Goal: Answer question/provide support: Share knowledge or assist other users

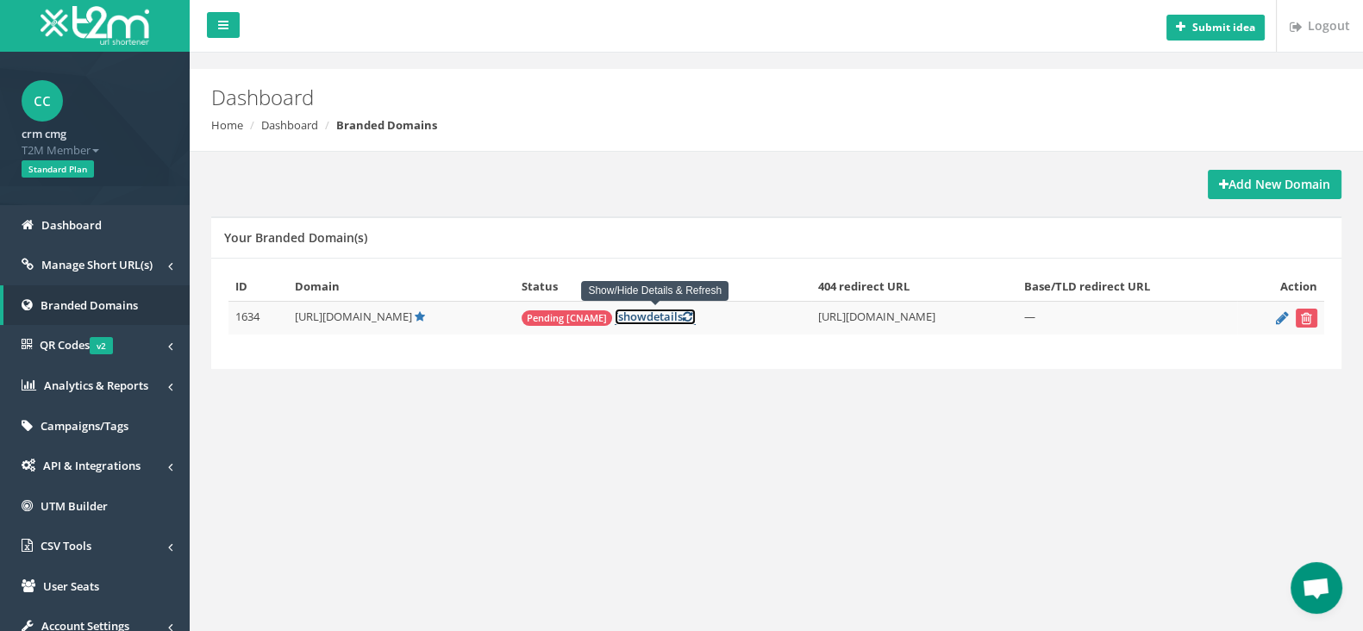
click at [626, 318] on span "show" at bounding box center [632, 317] width 28 height 16
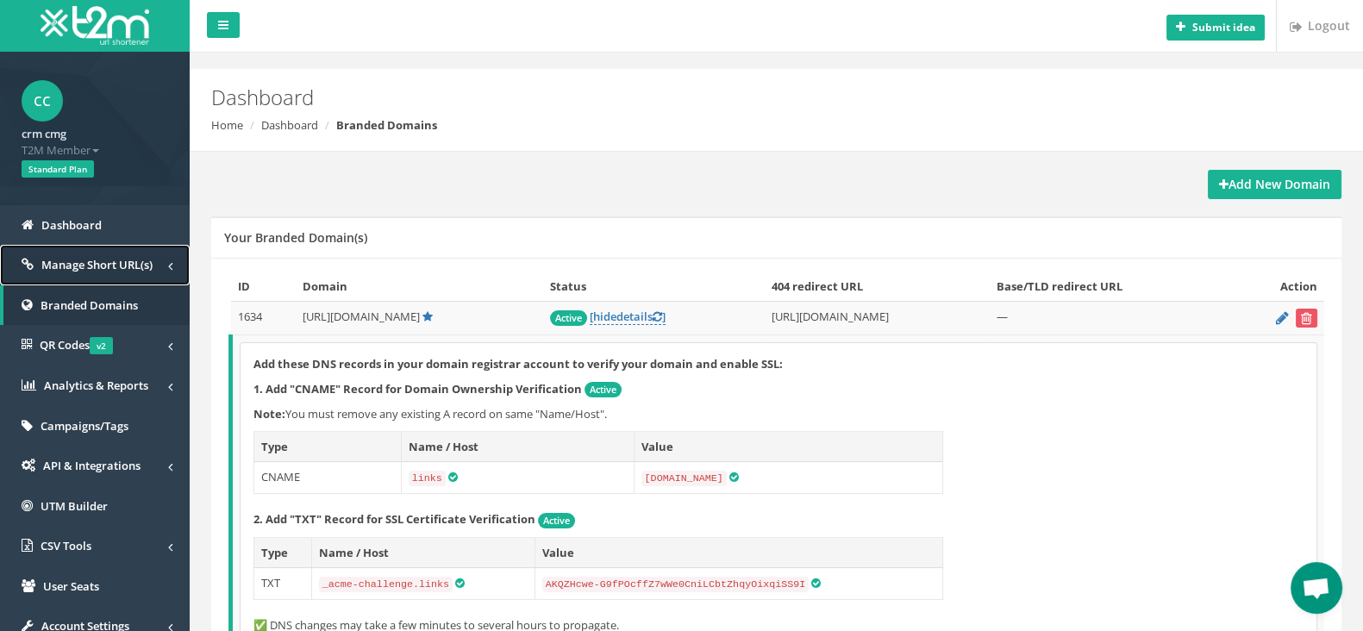
click at [97, 266] on span "Manage Short URL(s)" at bounding box center [96, 265] width 111 height 16
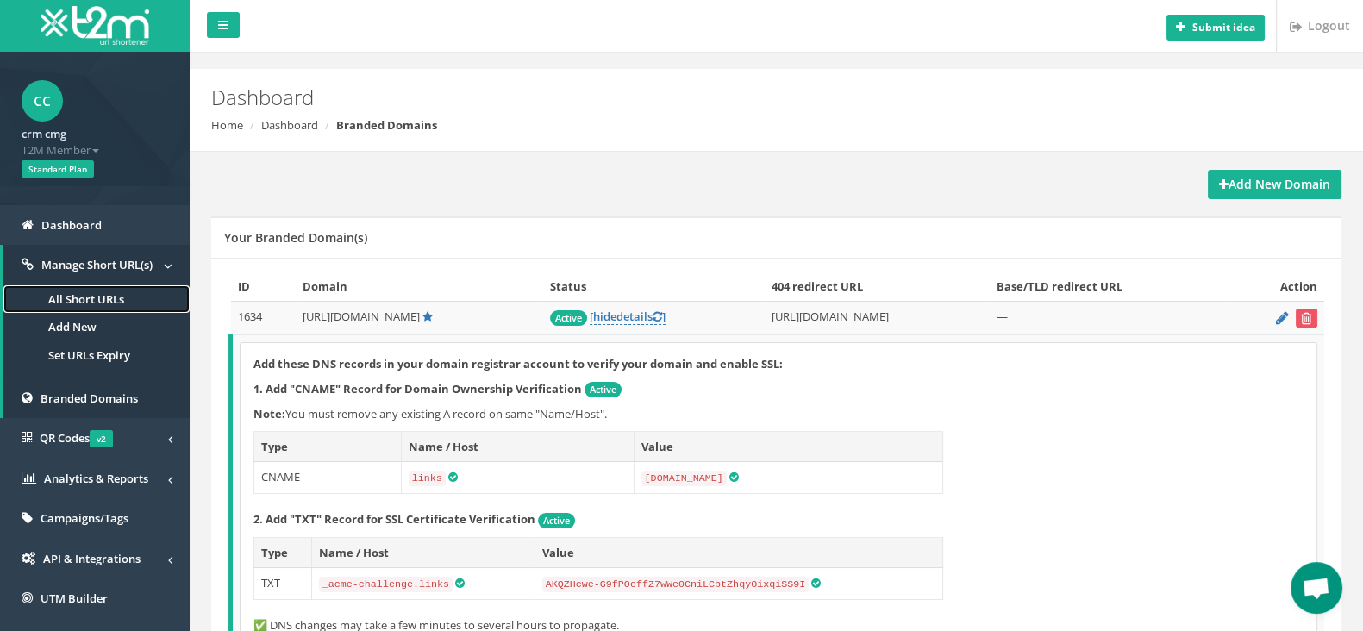
click at [84, 295] on link "All Short URLs" at bounding box center [96, 299] width 186 height 28
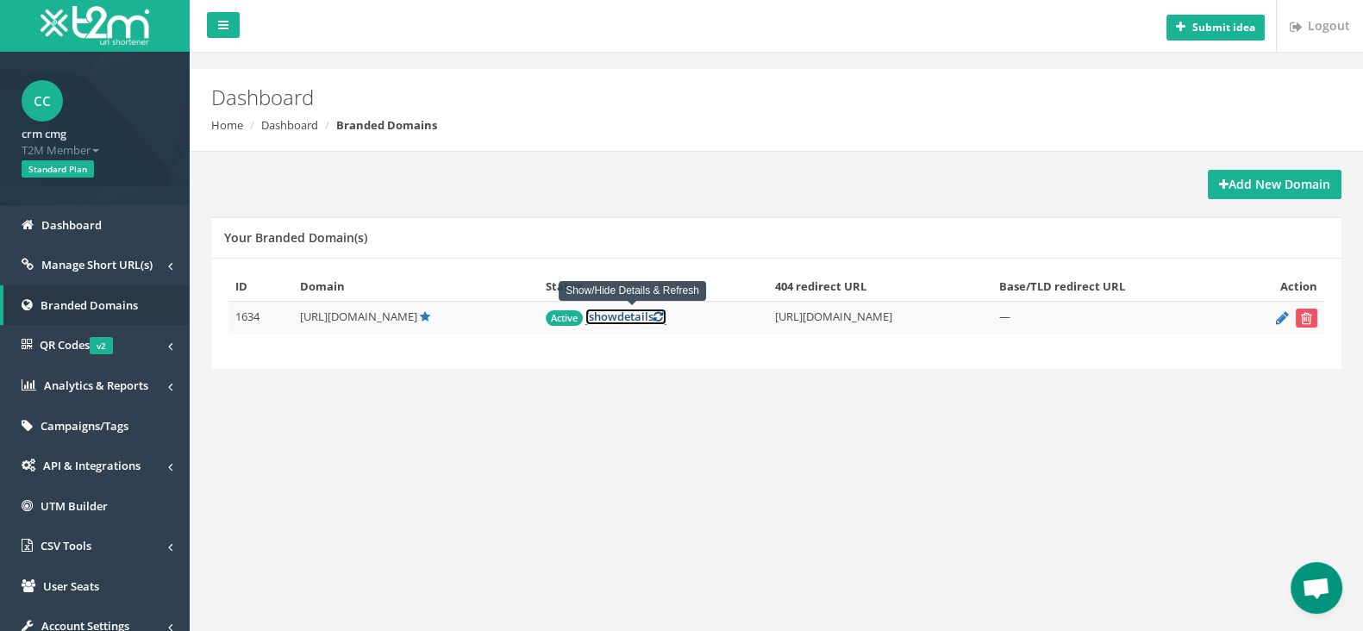
click at [644, 318] on link "[ show details ]" at bounding box center [625, 317] width 81 height 16
click at [619, 324] on td "Active [ show details ]" at bounding box center [653, 319] width 229 height 34
click at [627, 320] on link "[ show details ]" at bounding box center [625, 317] width 81 height 16
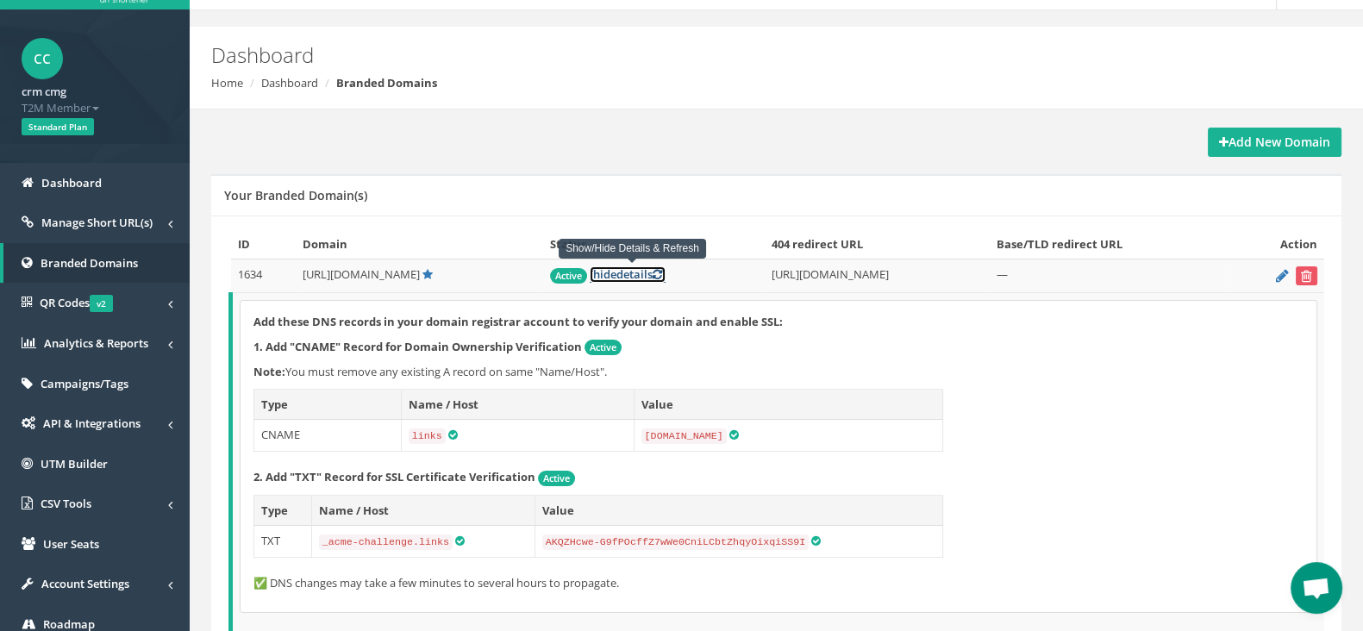
scroll to position [47, 0]
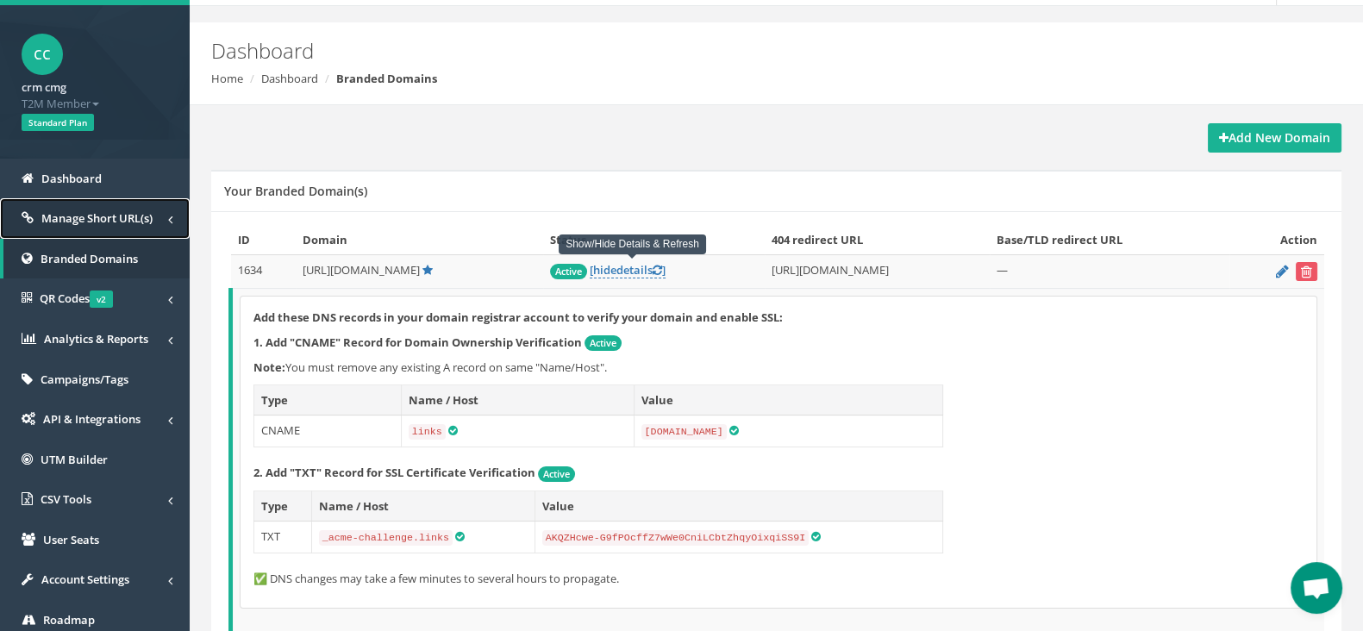
click at [91, 218] on span "Manage Short URL(s)" at bounding box center [96, 218] width 111 height 16
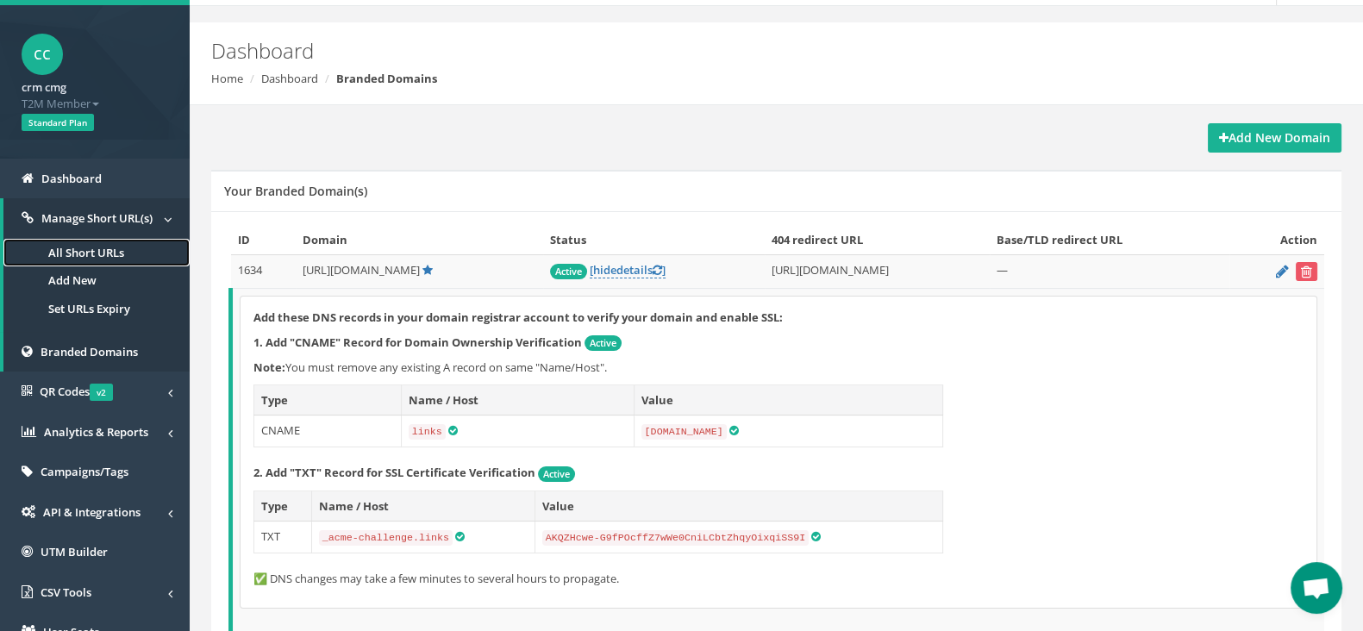
click at [91, 247] on link "All Short URLs" at bounding box center [96, 253] width 186 height 28
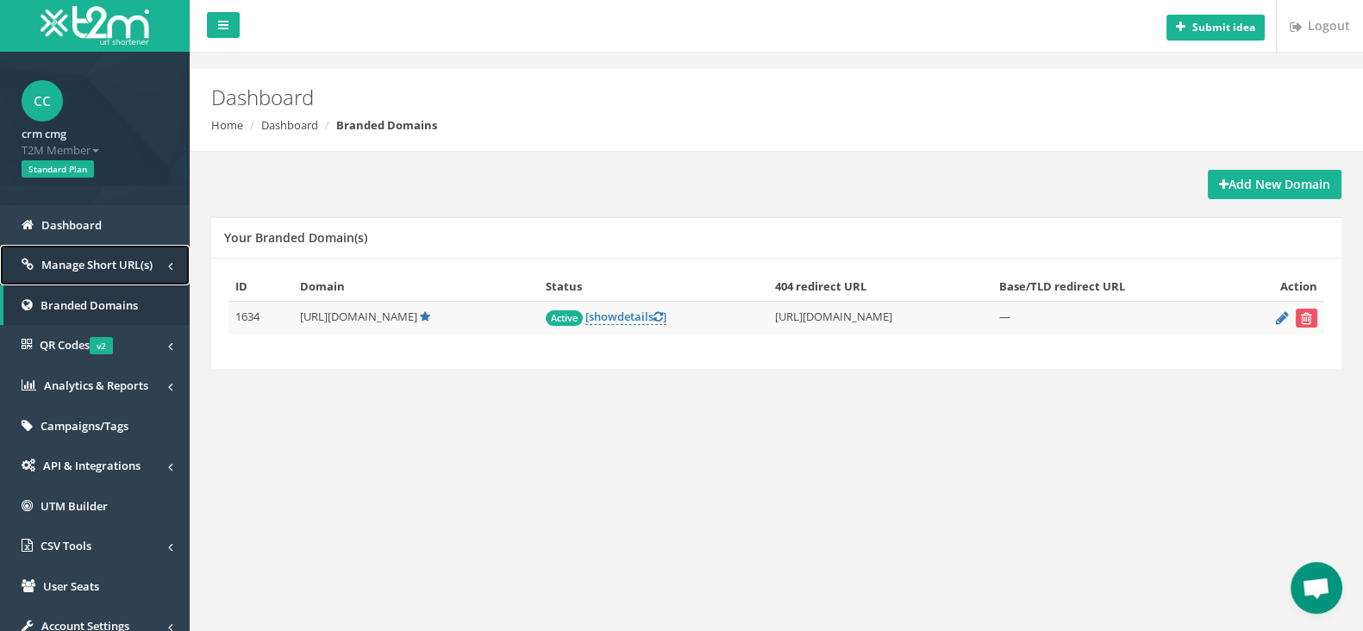
click at [95, 265] on span "Manage Short URL(s)" at bounding box center [96, 265] width 111 height 16
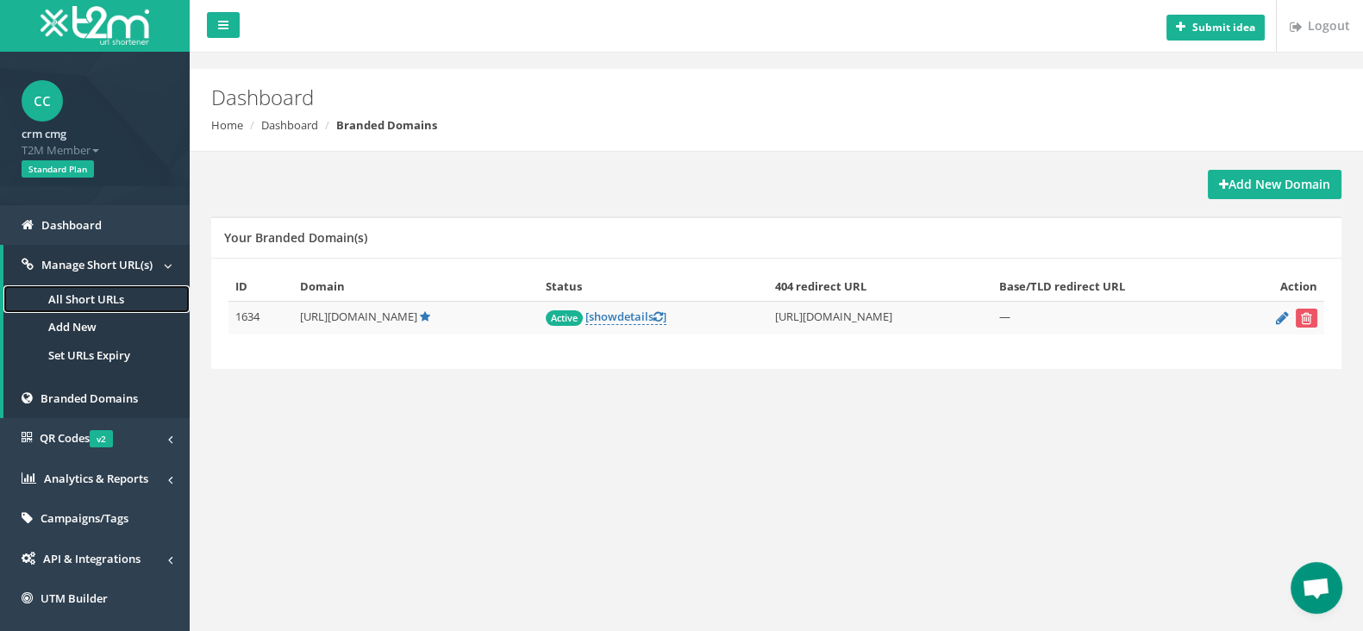
click at [99, 302] on link "All Short URLs" at bounding box center [96, 299] width 186 height 28
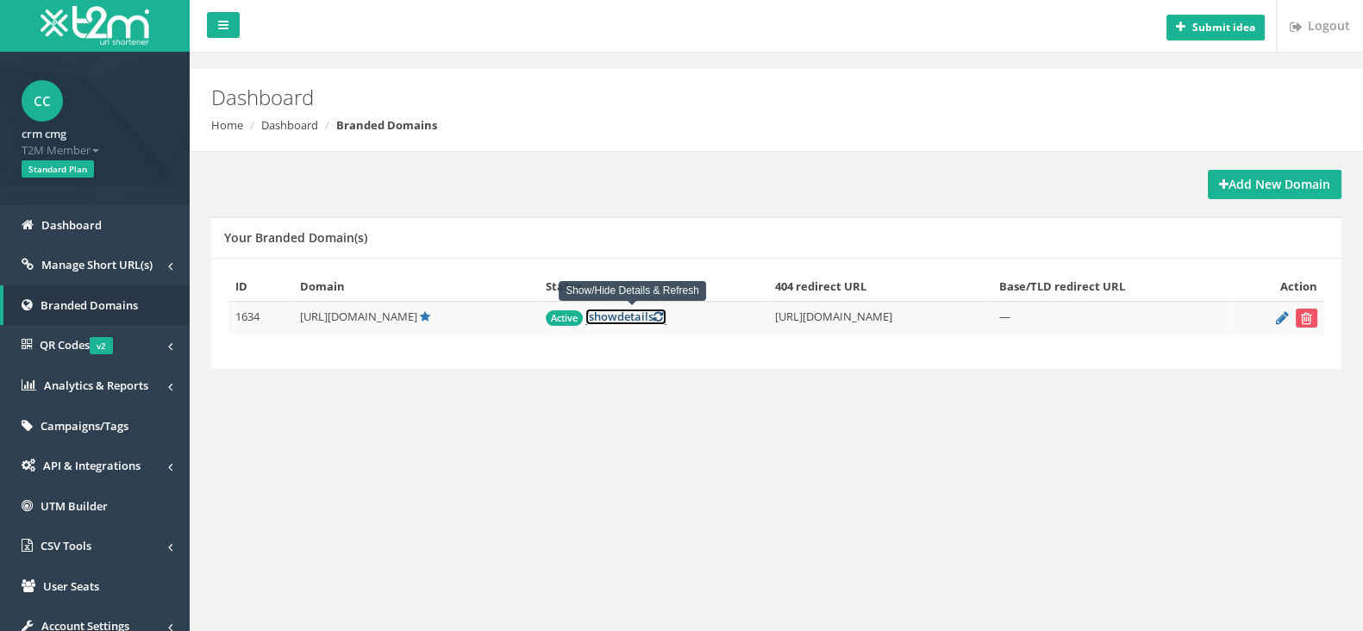
click at [629, 315] on link "[ show details ]" at bounding box center [625, 317] width 81 height 16
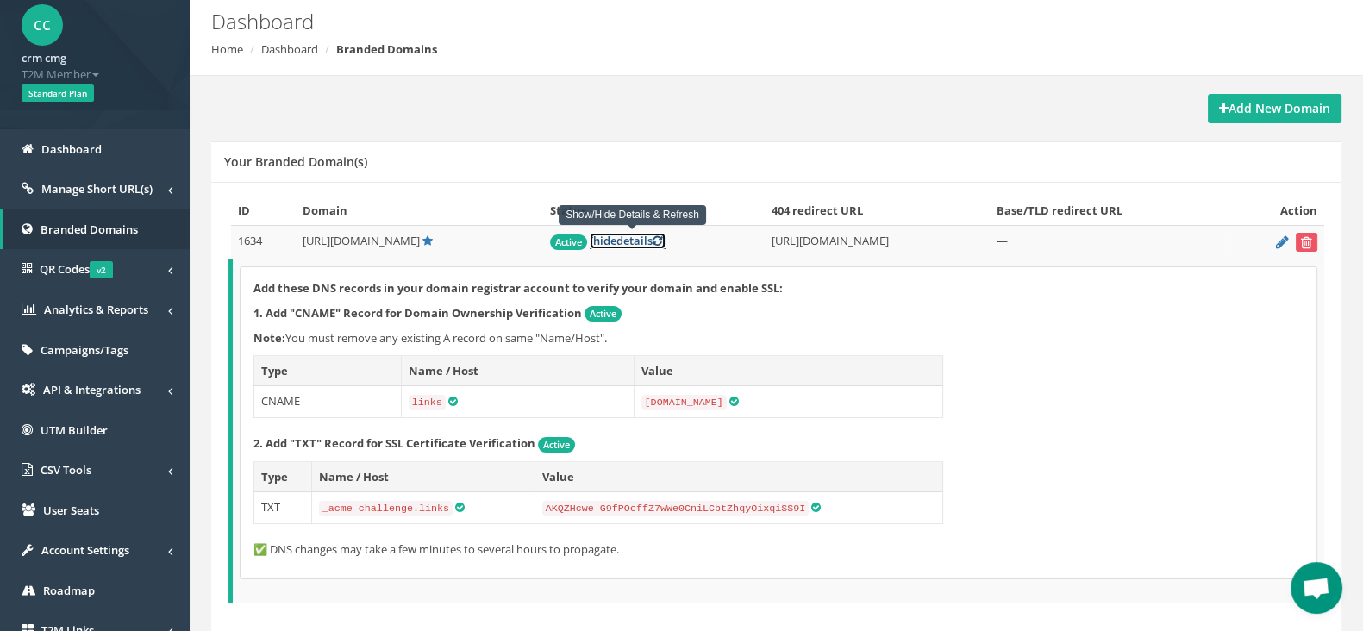
scroll to position [107, 0]
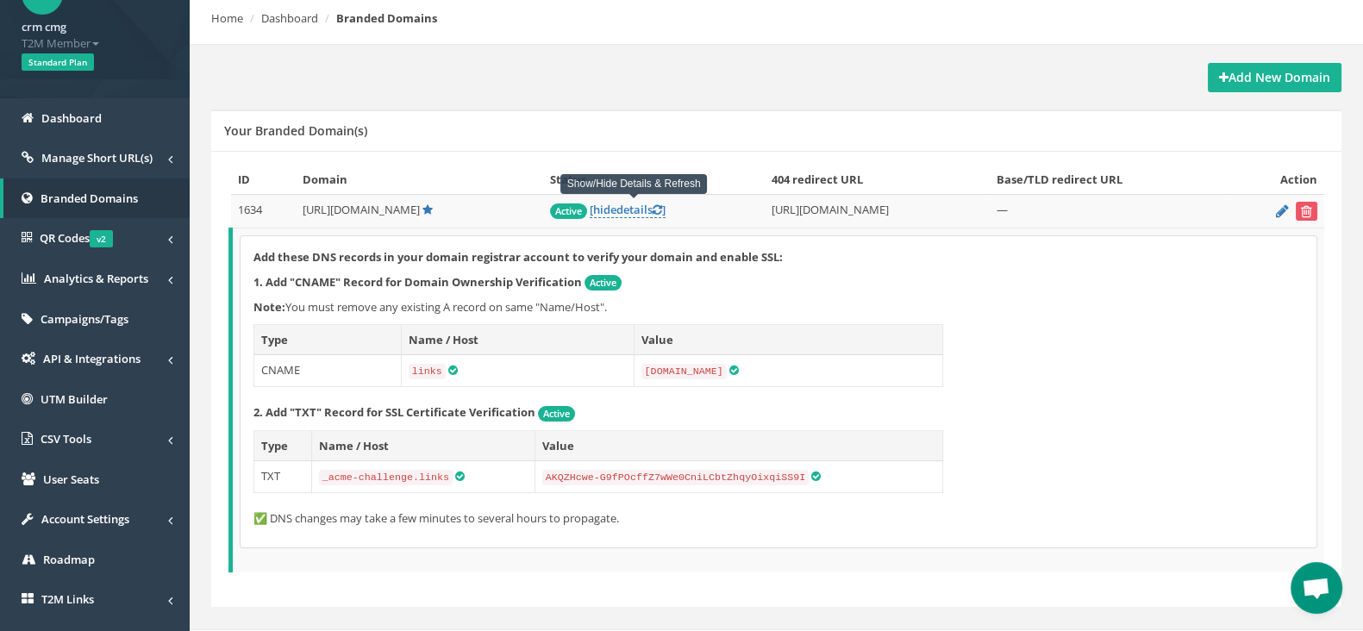
click at [970, 581] on div "ID Domain Status 404 redirect URL Base/TLD redirect URL Action 1634 [URL][DOMAI…" at bounding box center [776, 378] width 1096 height 426
click at [1319, 592] on span "Open chat" at bounding box center [1316, 590] width 28 height 24
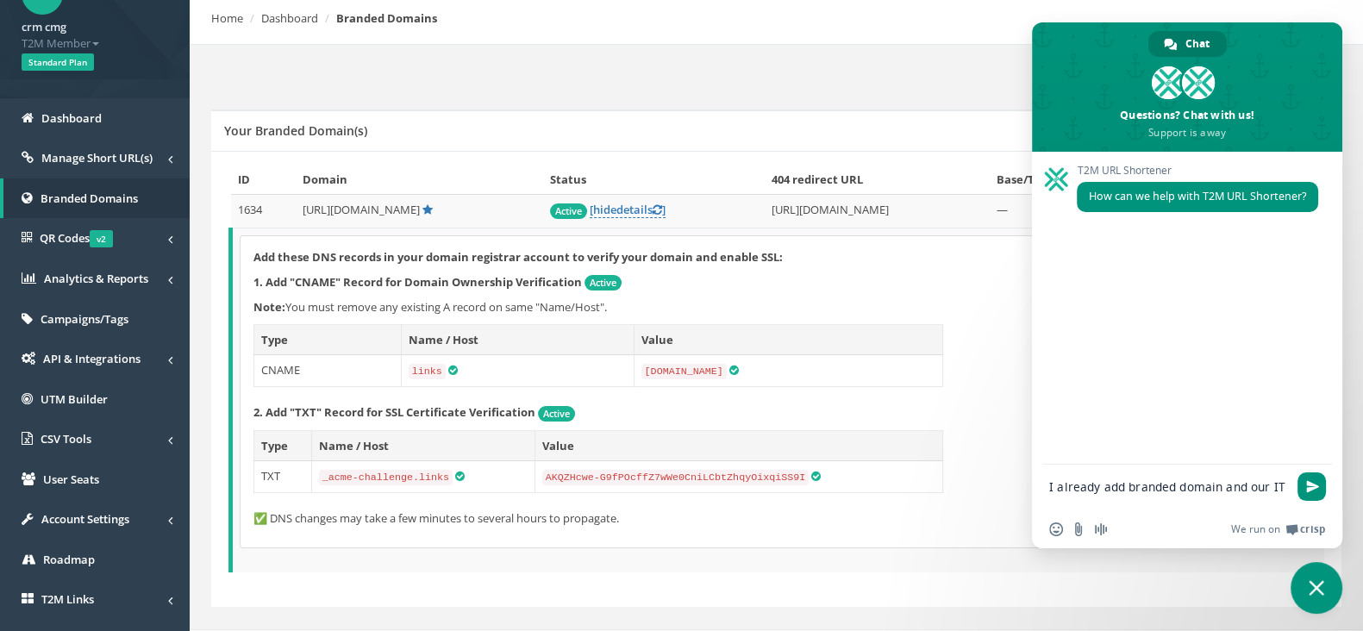
drag, startPoint x: 1122, startPoint y: 490, endPoint x: 1156, endPoint y: 491, distance: 33.7
click at [1059, 490] on textarea "I already add branded domain and our IT" at bounding box center [1168, 494] width 238 height 31
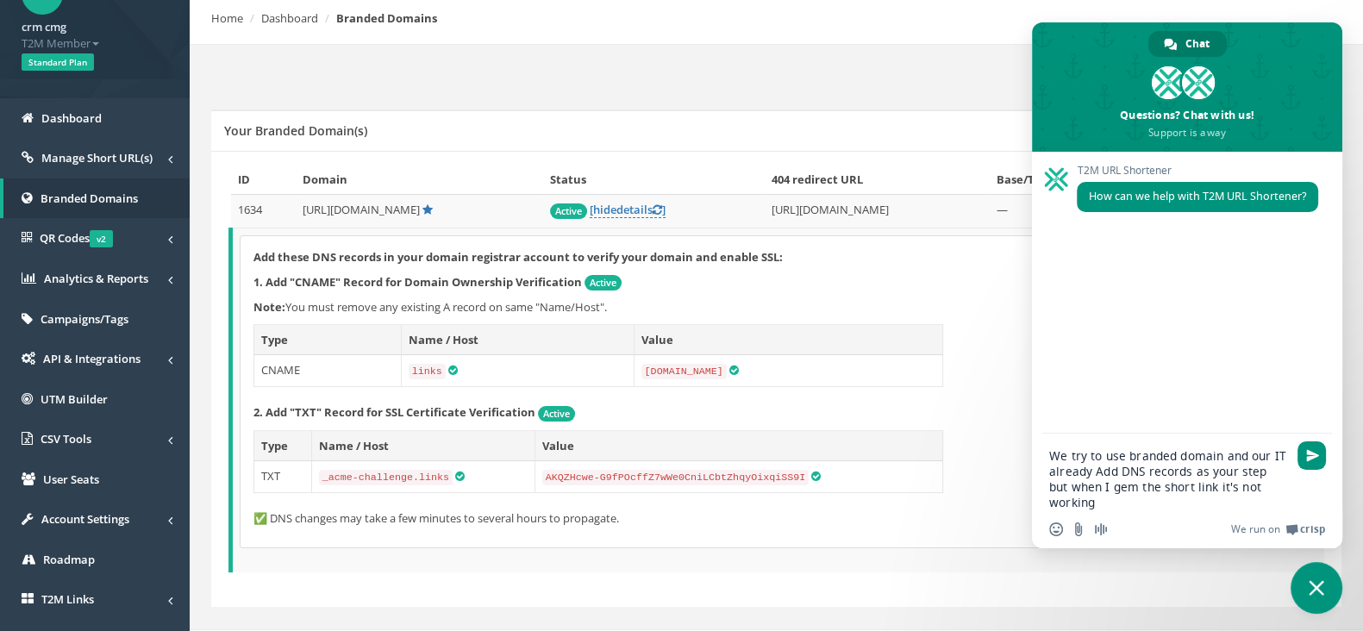
type textarea "We try to use branded domain and our IT already Add DNS records as your step bu…"
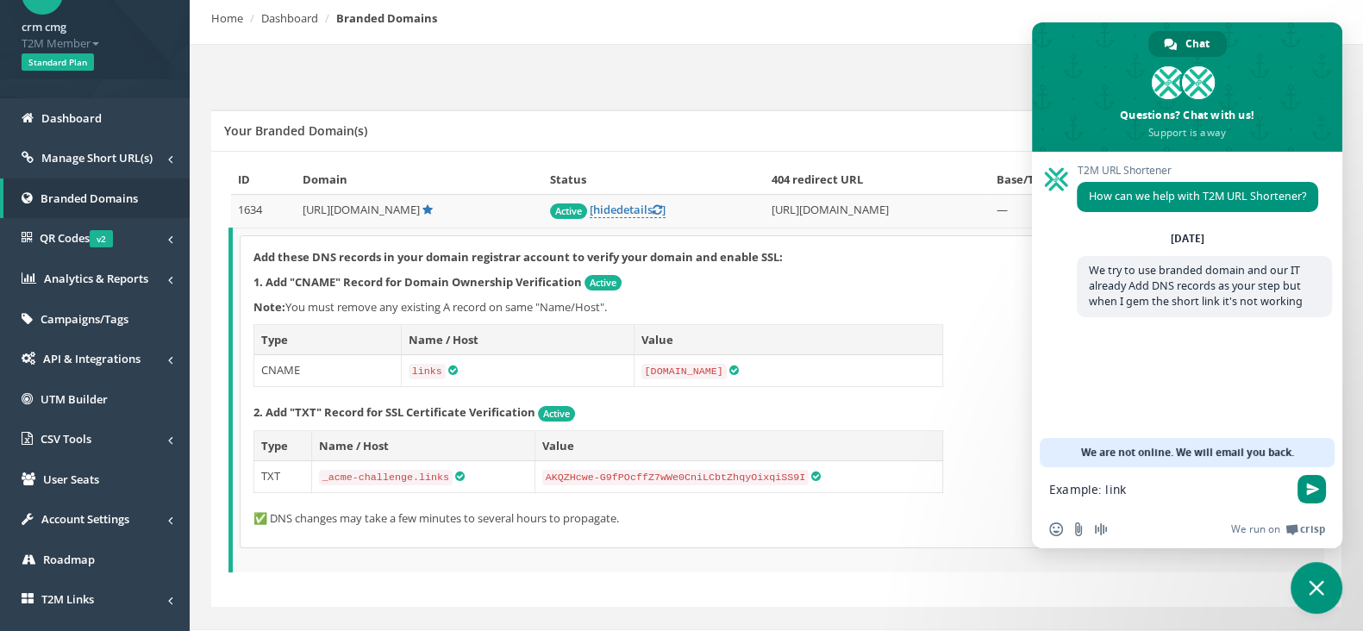
paste textarea "[URL][DOMAIN_NAME]"
drag, startPoint x: 1069, startPoint y: 503, endPoint x: 1000, endPoint y: 503, distance: 69.0
click at [1000, 503] on body "cc crm cmg T2M Member Logout Standard Plan Dashboard Manage Short URL(s) All Sh…" at bounding box center [681, 208] width 1363 height 631
type textarea "Example: https://links.cmg.co.th/jvcyrMW"
click at [1065, 491] on textarea "shold link to" at bounding box center [1168, 490] width 238 height 16
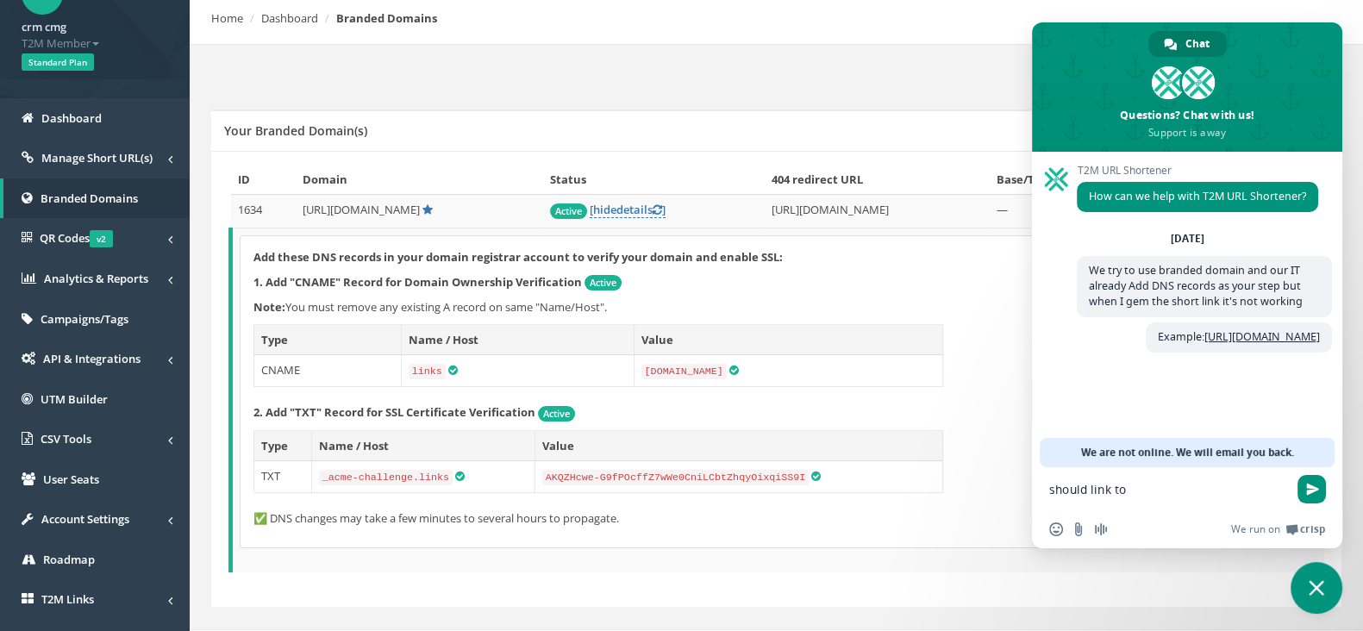
click at [1170, 493] on textarea "should link to" at bounding box center [1168, 490] width 238 height 16
paste textarea "[URL][DOMAIN_NAME]"
type textarea "should link to https://threecosmetics-th.com/collections/three-shop"
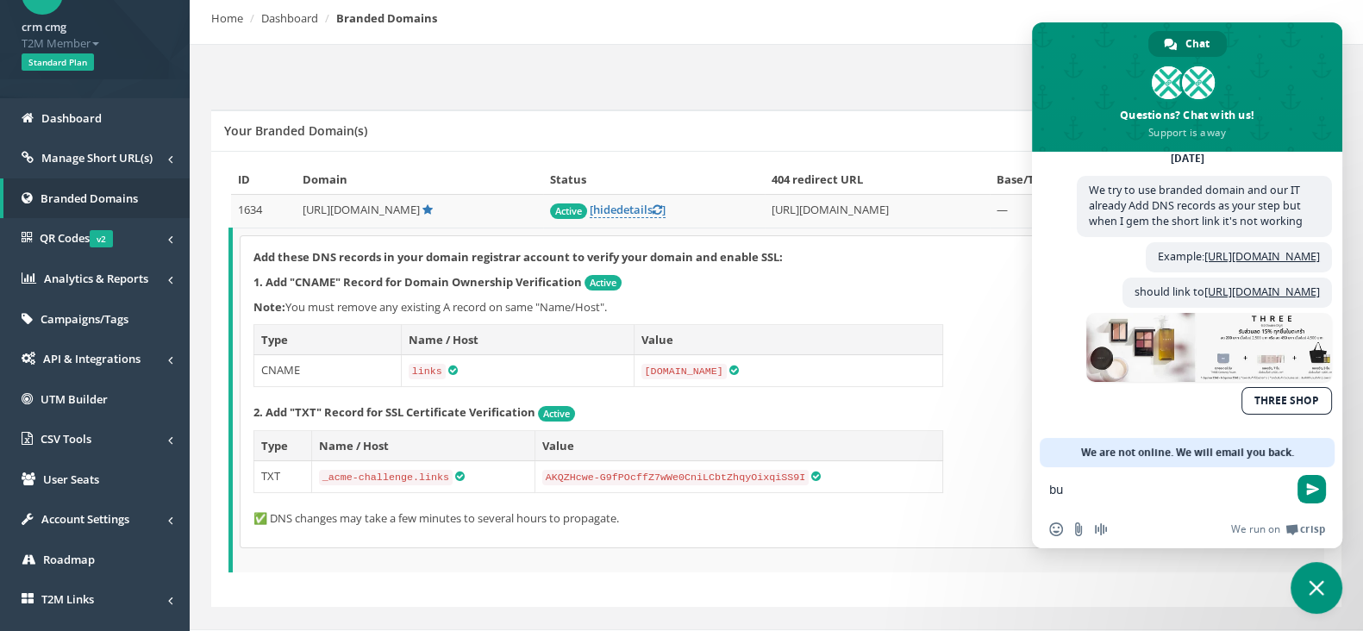
type textarea "b"
click at [1173, 501] on form at bounding box center [1168, 490] width 238 height 47
drag, startPoint x: 1152, startPoint y: 502, endPoint x: 1160, endPoint y: 495, distance: 11.0
click at [1152, 501] on form at bounding box center [1168, 490] width 238 height 47
click at [1168, 485] on textarea "Compose your message..." at bounding box center [1168, 490] width 238 height 16
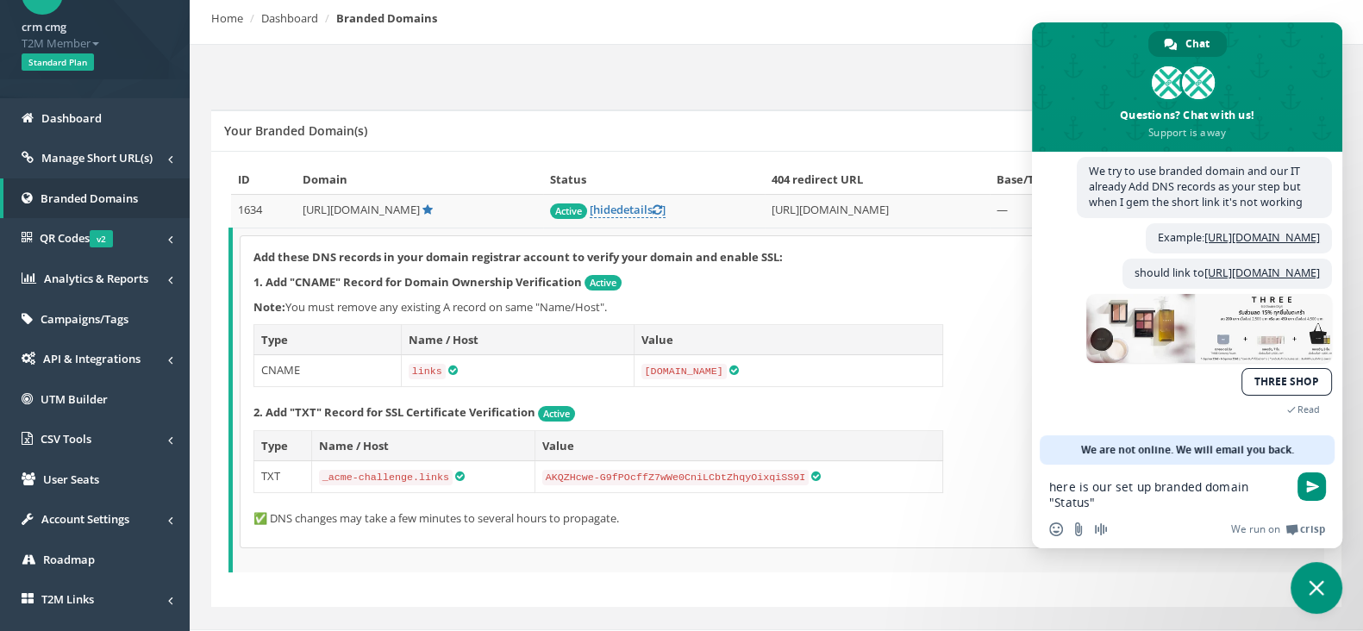
type textarea "here is our set up branded domain "Status""
click at [901, 561] on td "Add these DNS records in your domain registrar account to verify your domain an…" at bounding box center [778, 400] width 1094 height 345
click at [1321, 472] on div "here is our set up branded domain "Status"" at bounding box center [1187, 489] width 310 height 49
click at [1320, 479] on span "Send" at bounding box center [1311, 486] width 28 height 28
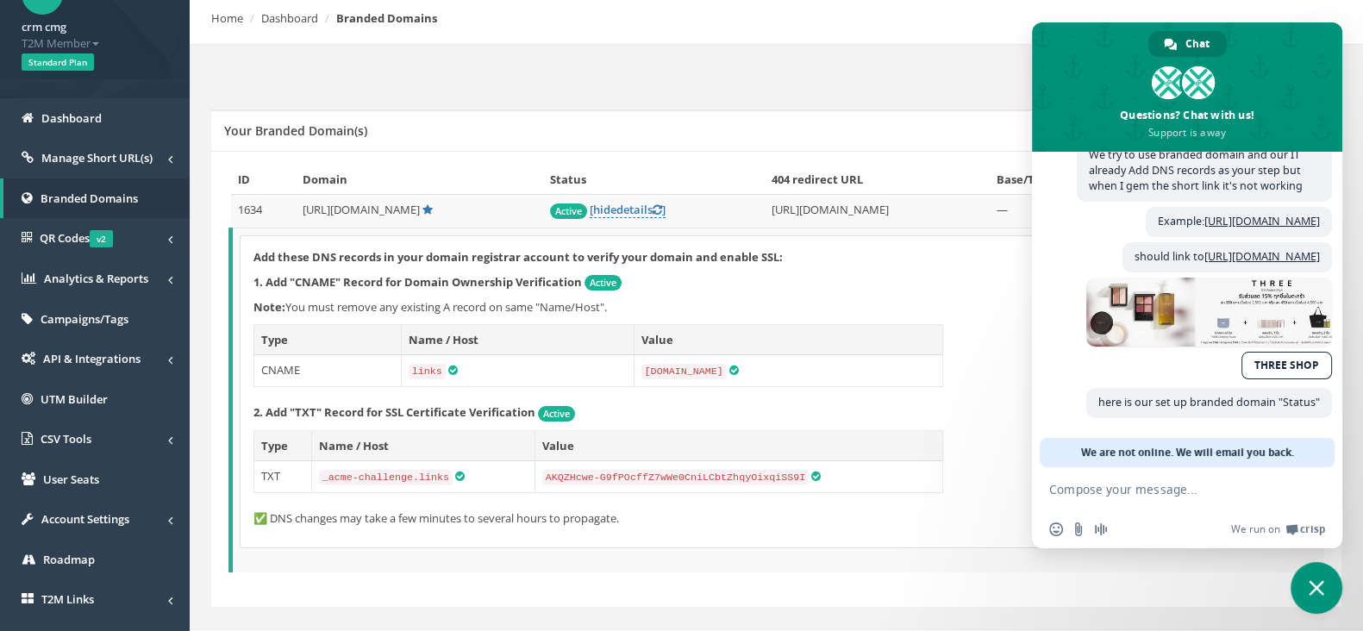
click at [957, 578] on div "ID Domain Status 404 redirect URL Base/TLD redirect URL Action 1634 [URL][DOMAI…" at bounding box center [776, 378] width 1096 height 426
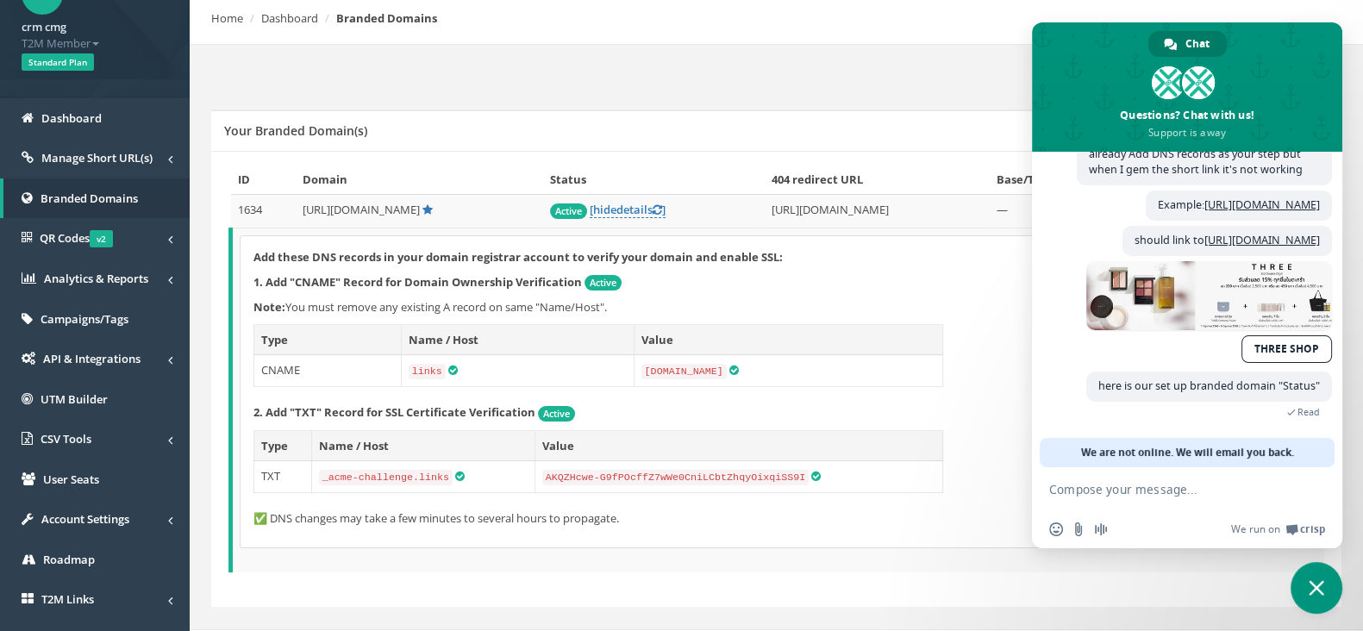
scroll to position [184, 0]
click at [1318, 592] on span "Close chat" at bounding box center [1317, 588] width 16 height 16
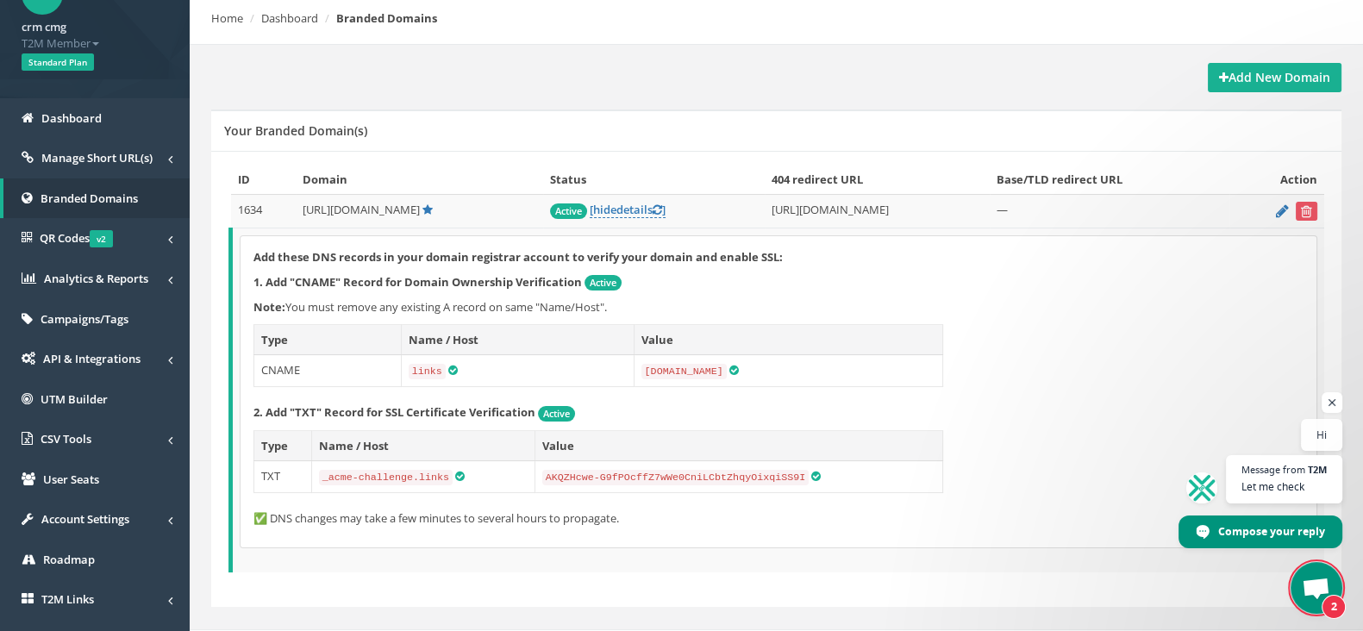
scroll to position [208, 0]
click at [1296, 484] on span "Let me check" at bounding box center [1283, 486] width 86 height 16
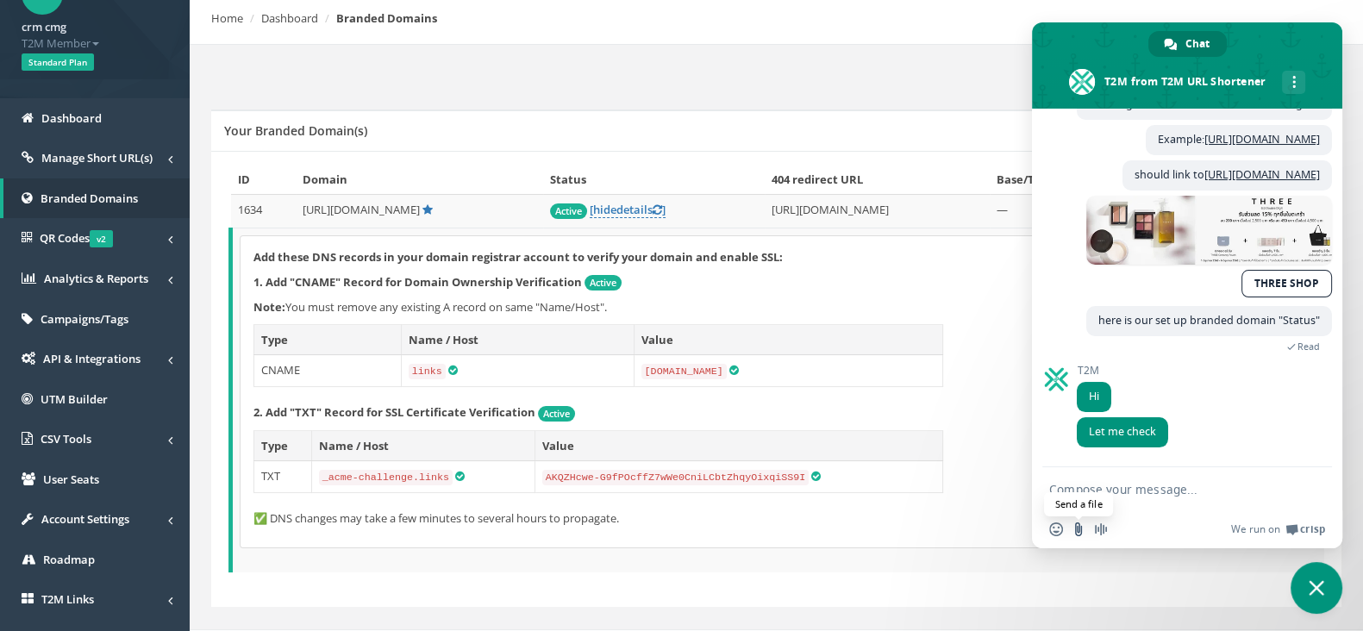
click at [1078, 532] on input "Send a file" at bounding box center [1079, 529] width 14 height 14
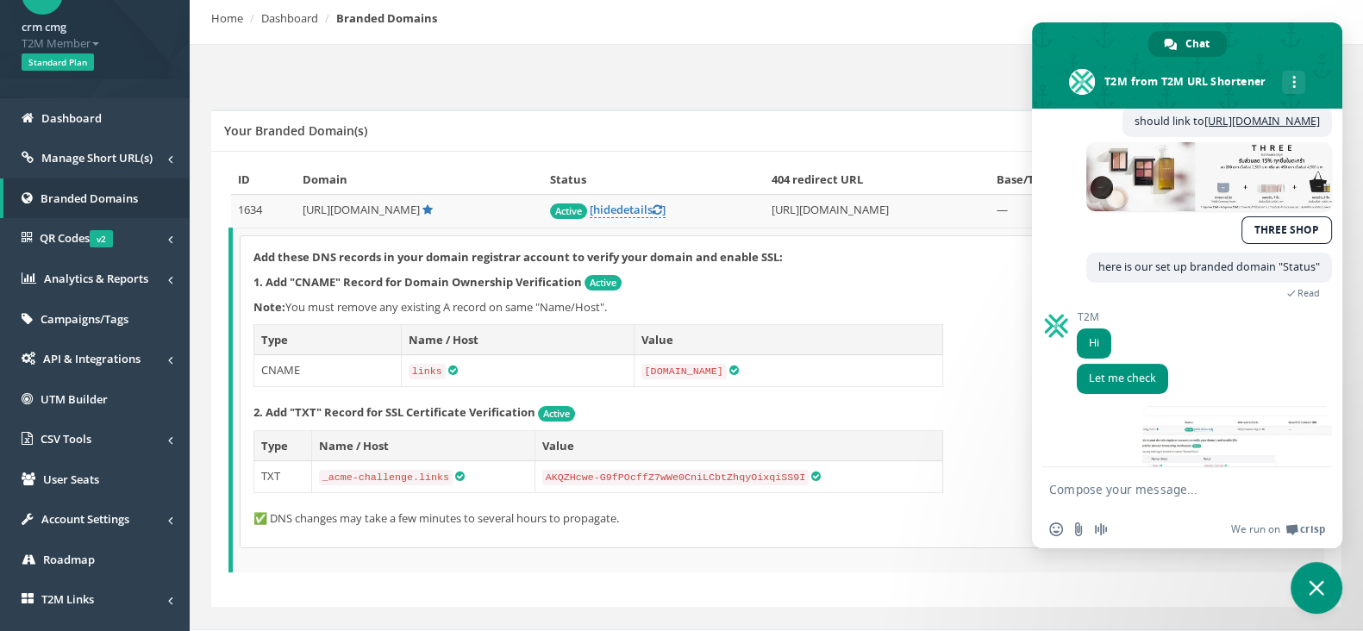
scroll to position [344, 0]
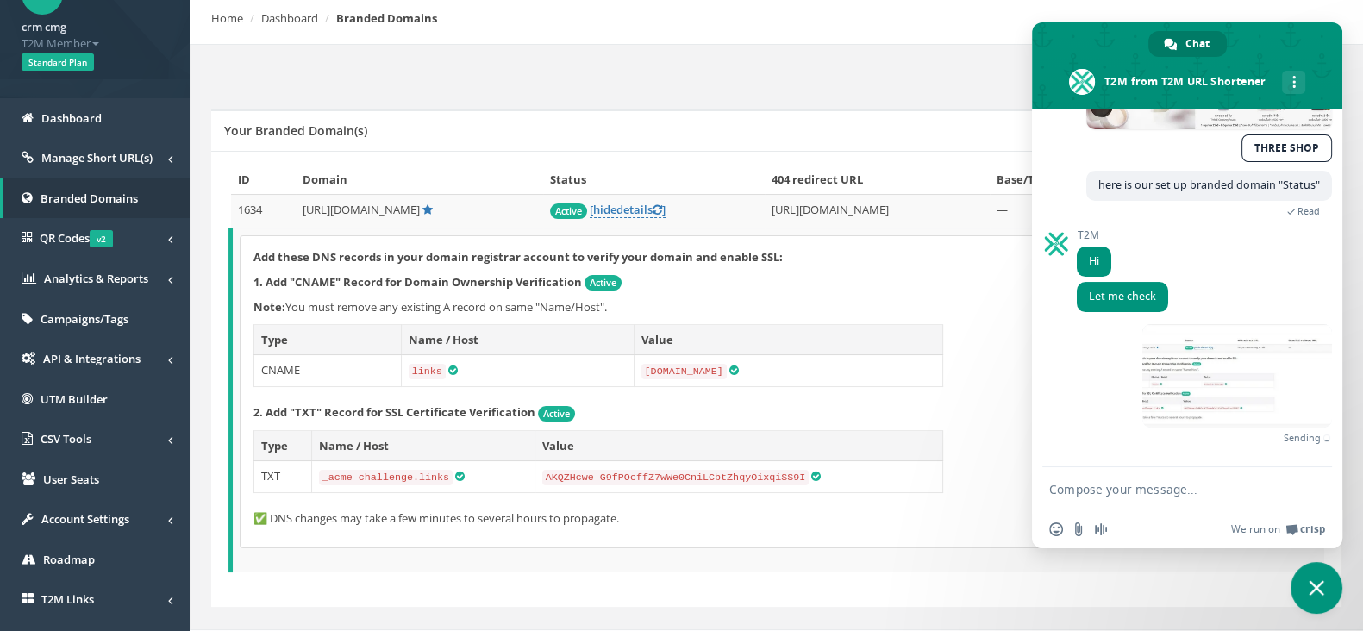
click at [1240, 489] on textarea "Compose your message..." at bounding box center [1168, 490] width 238 height 16
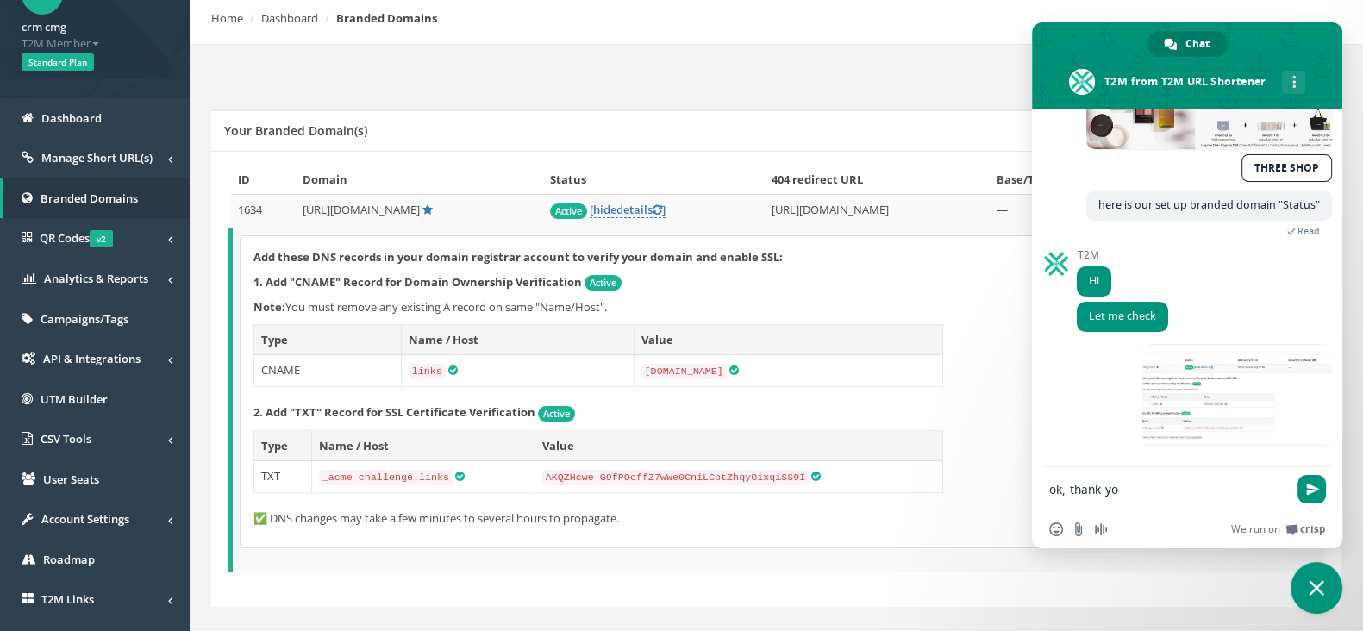
type textarea "ok, thank you"
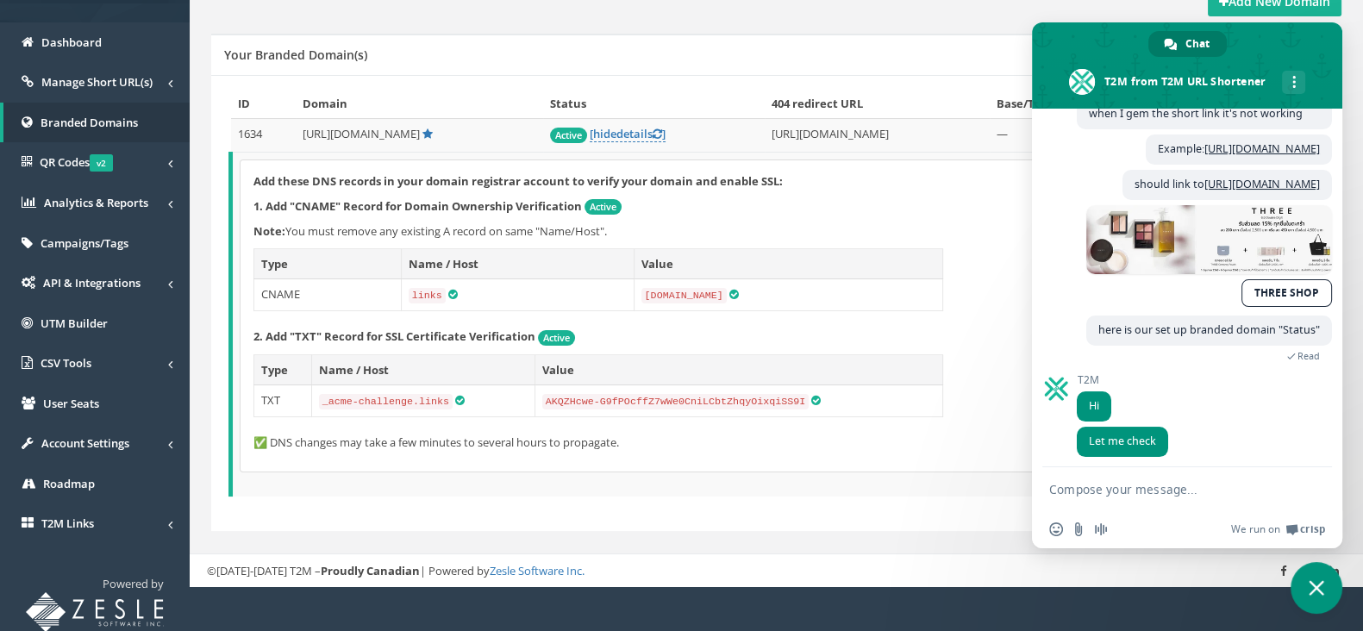
scroll to position [360, 0]
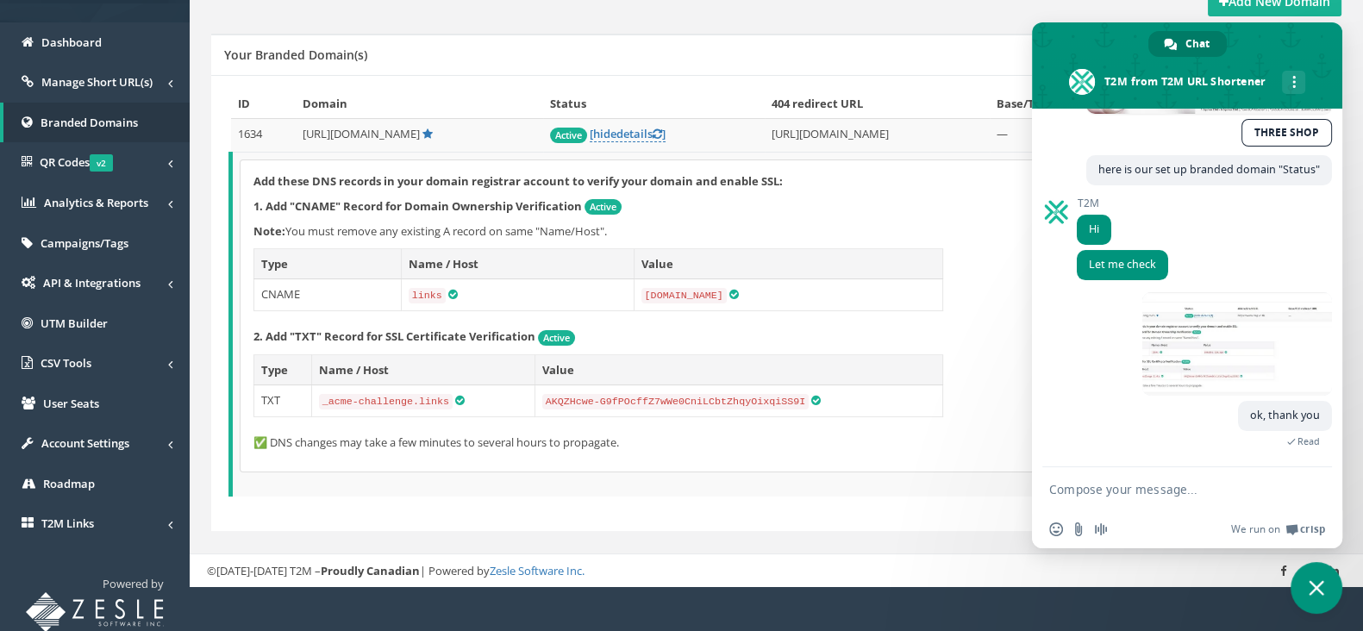
click at [944, 434] on p "✅ DNS changes may take a few minutes to several hours to propagate." at bounding box center [778, 442] width 1050 height 16
click at [1092, 36] on span at bounding box center [1187, 65] width 310 height 86
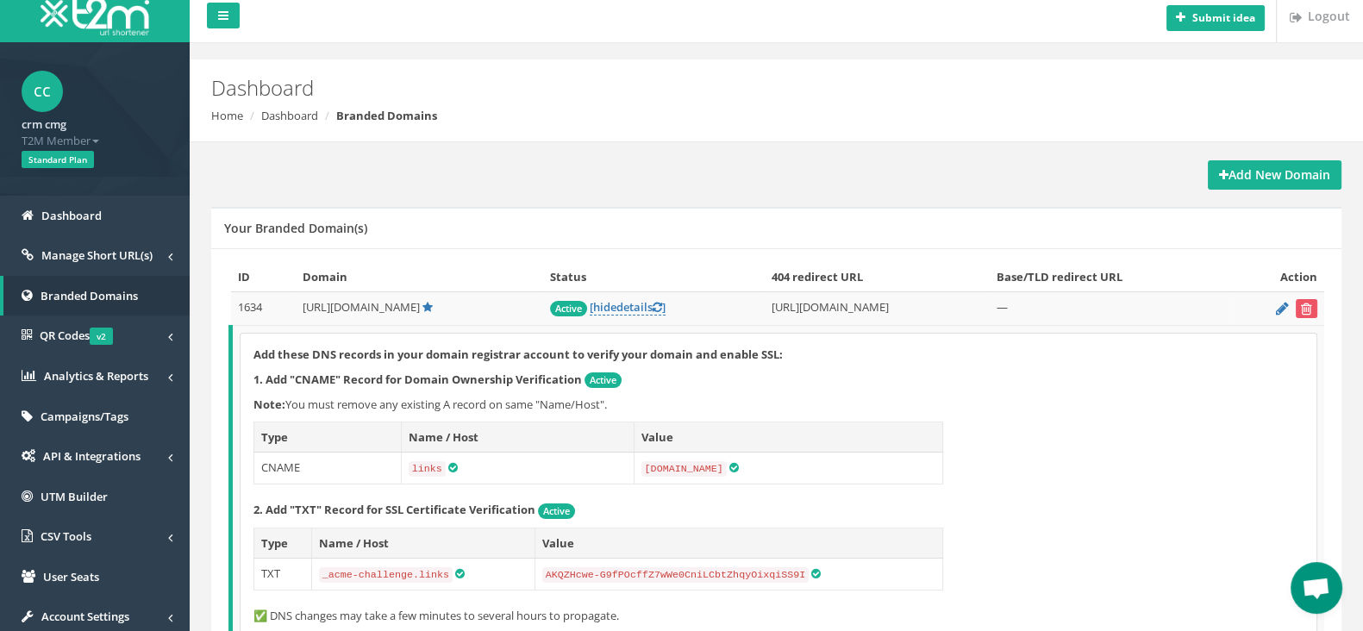
scroll to position [0, 0]
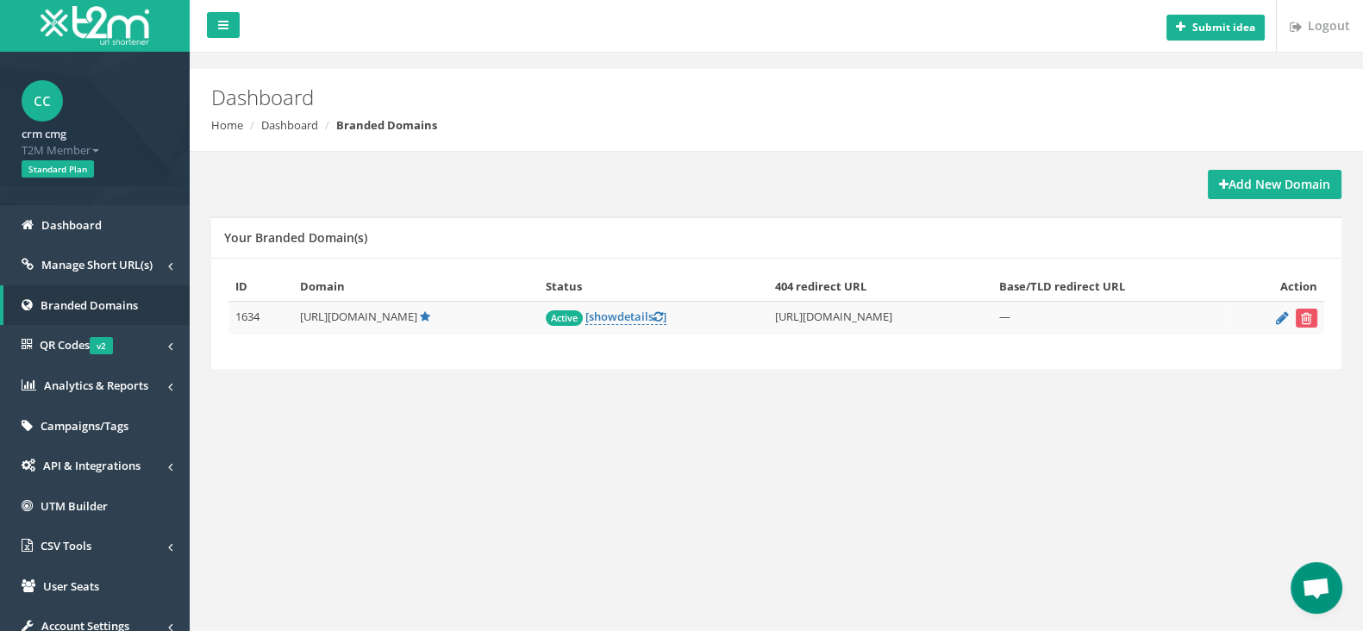
scroll to position [360, 0]
click at [172, 345] on span at bounding box center [170, 346] width 4 height 18
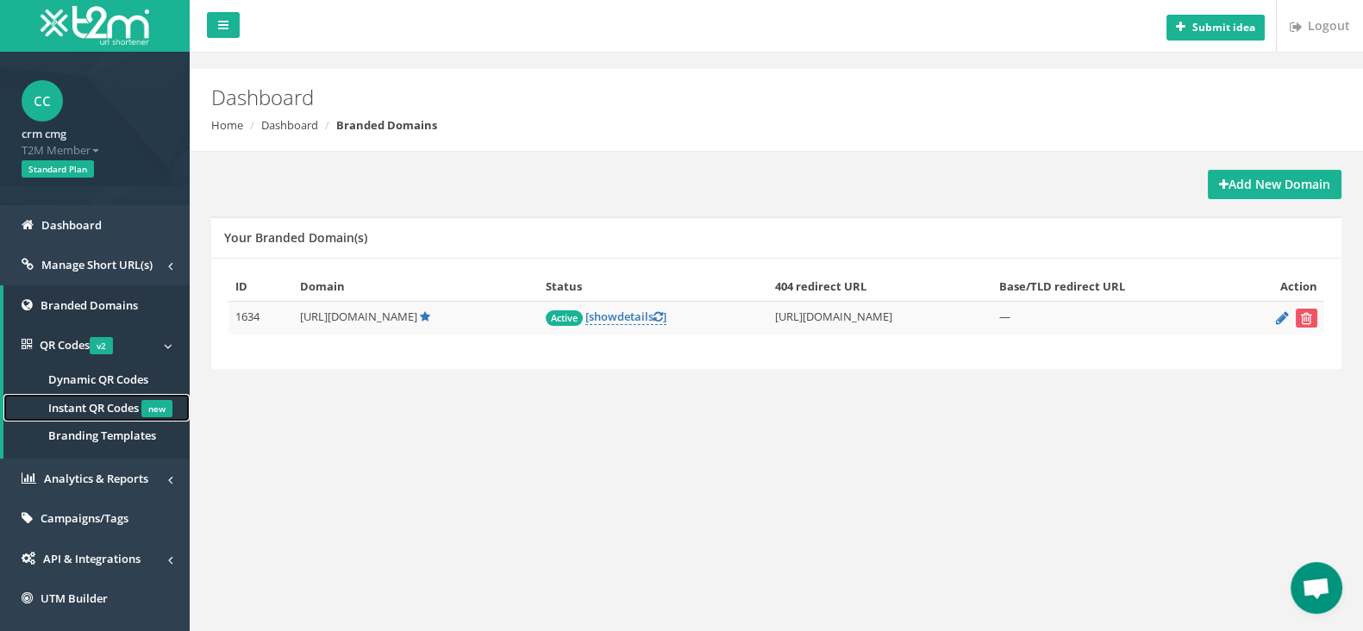
click at [92, 411] on span "Instant QR Codes" at bounding box center [93, 408] width 91 height 16
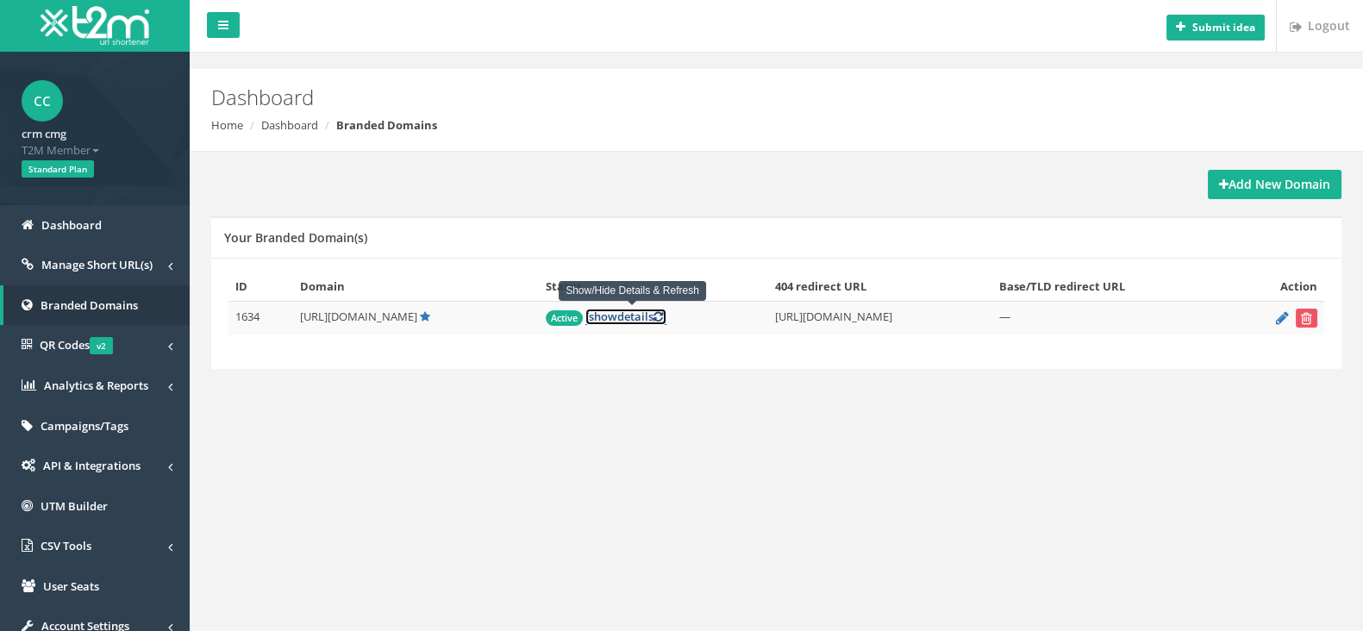
click at [622, 309] on link "[ show details ]" at bounding box center [625, 317] width 81 height 16
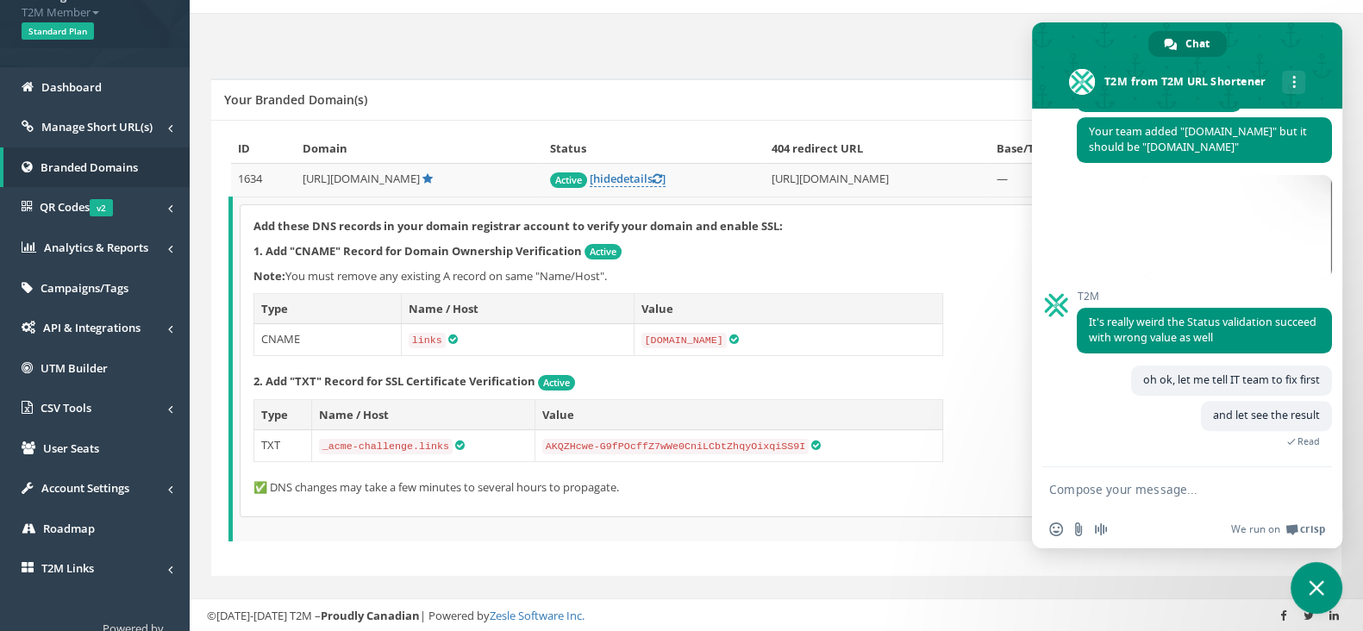
scroll to position [183, 0]
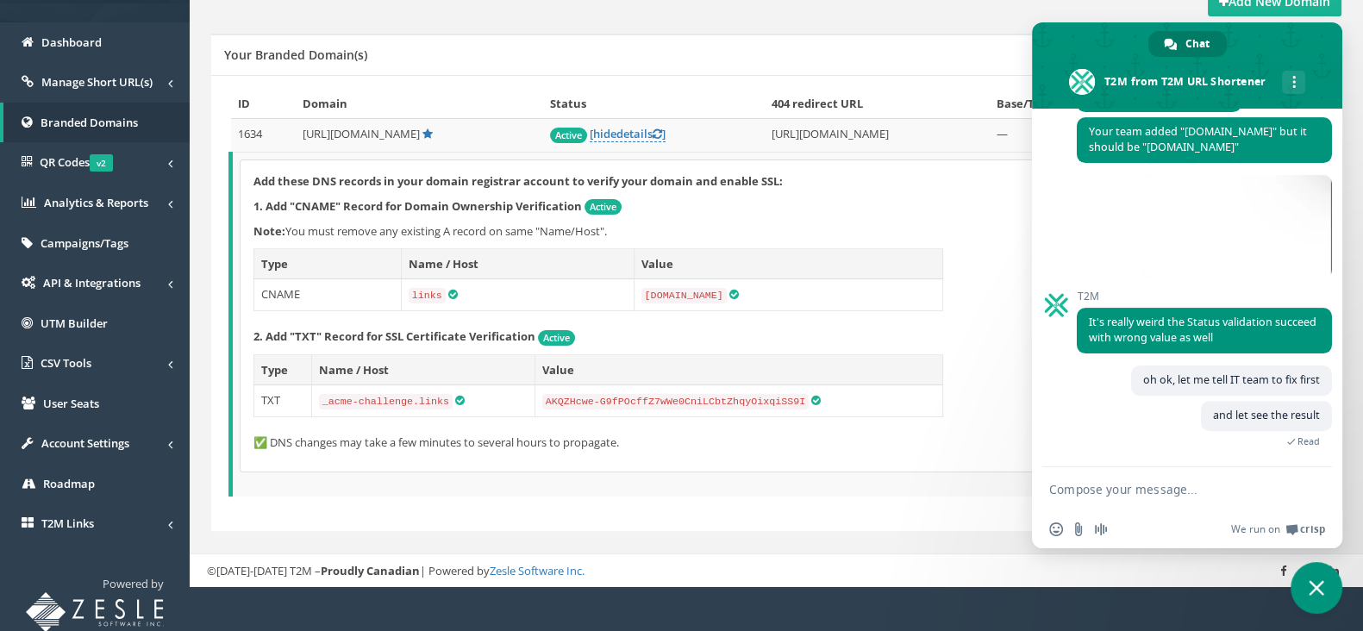
drag, startPoint x: 637, startPoint y: 295, endPoint x: 718, endPoint y: 294, distance: 81.0
click at [718, 294] on code "[DOMAIN_NAME]" at bounding box center [683, 296] width 85 height 16
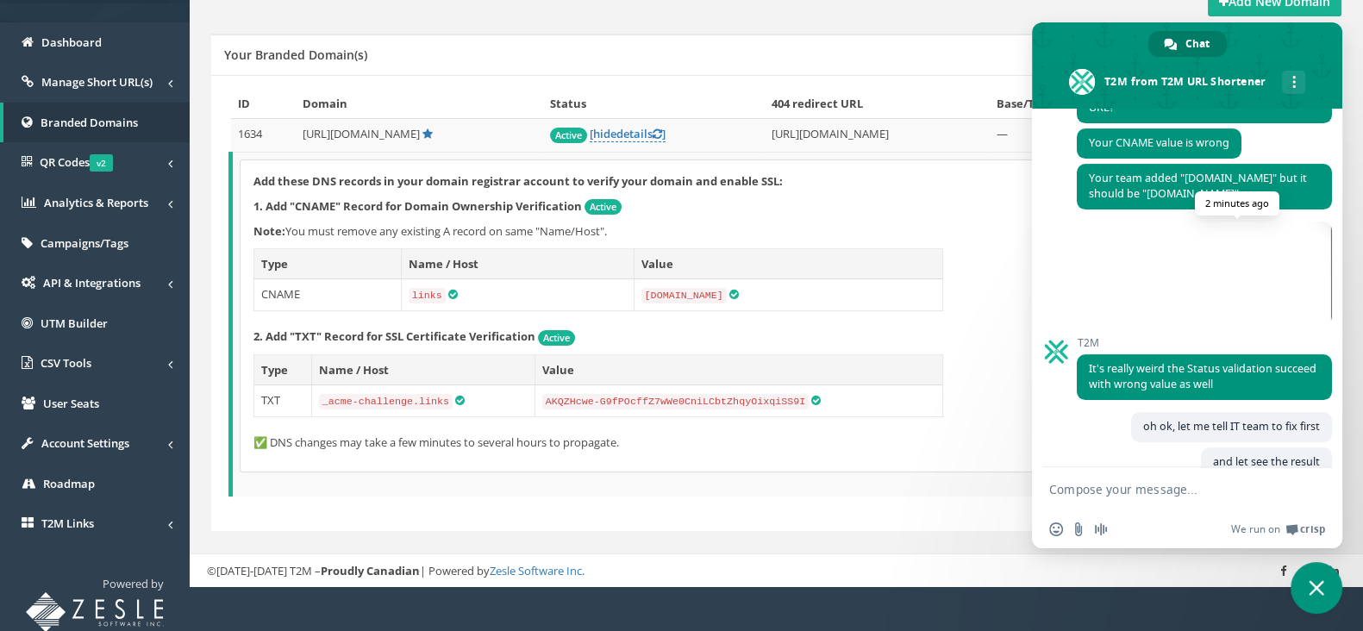
scroll to position [796, 0]
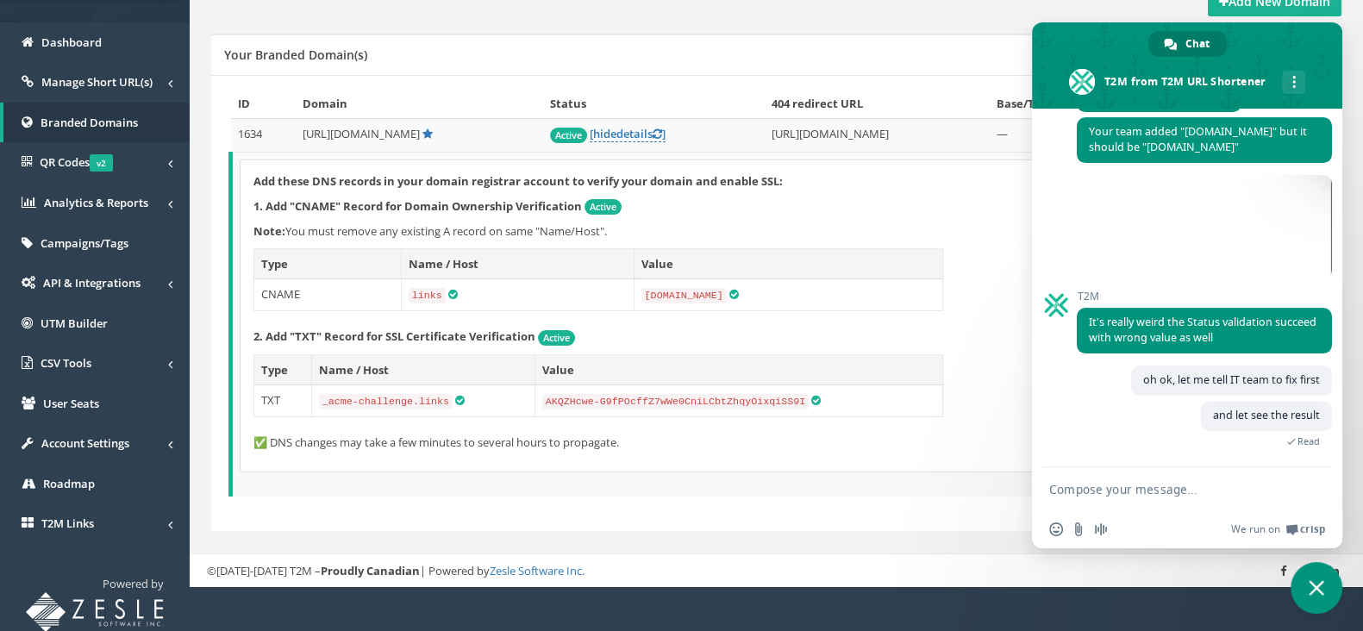
click at [872, 504] on div "ID Domain Status 404 redirect URL Base/TLD redirect URL Action 1634 [URL][DOMAI…" at bounding box center [776, 302] width 1096 height 426
click at [928, 35] on div "Your Branded Domain(s)" at bounding box center [776, 54] width 1130 height 41
click at [1078, 41] on span at bounding box center [1187, 65] width 310 height 86
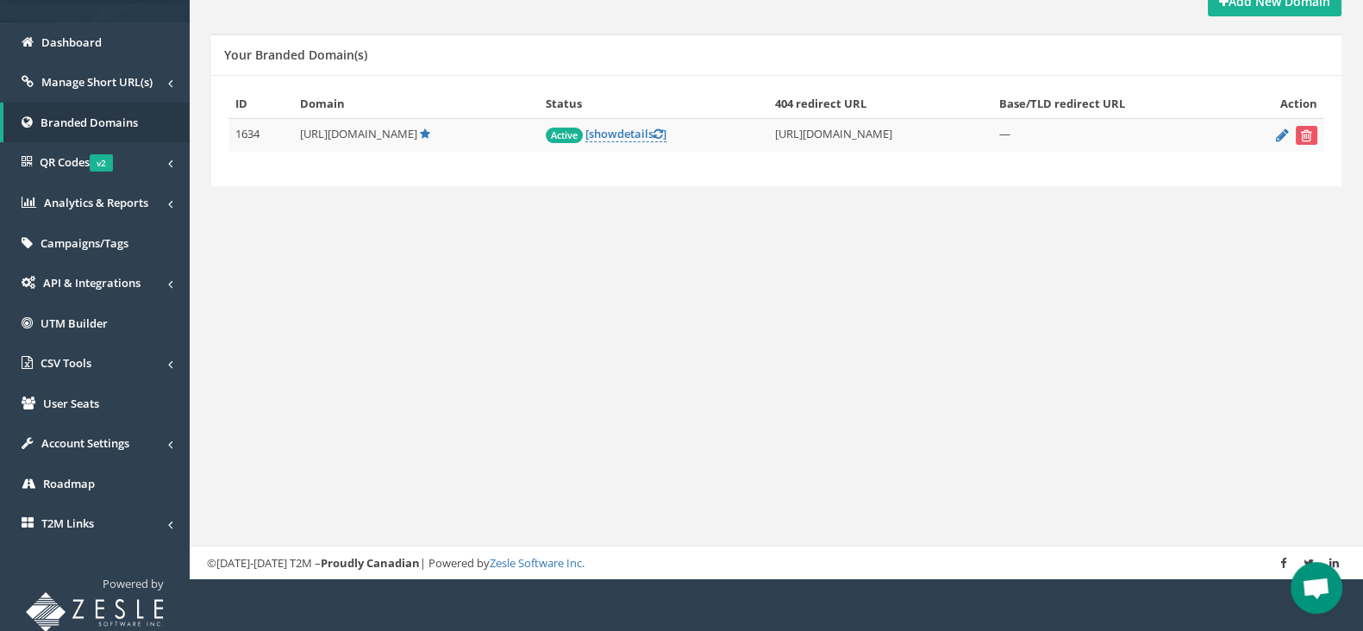
scroll to position [796, 0]
click at [1056, 308] on div "Submit idea Logout Dashboard Home Dashboard Branded Domains Add New Domain Your…" at bounding box center [776, 198] width 1173 height 762
click at [1082, 321] on div "Submit idea Logout Dashboard Home Dashboard Branded Domains Add New Domain Your…" at bounding box center [776, 198] width 1173 height 762
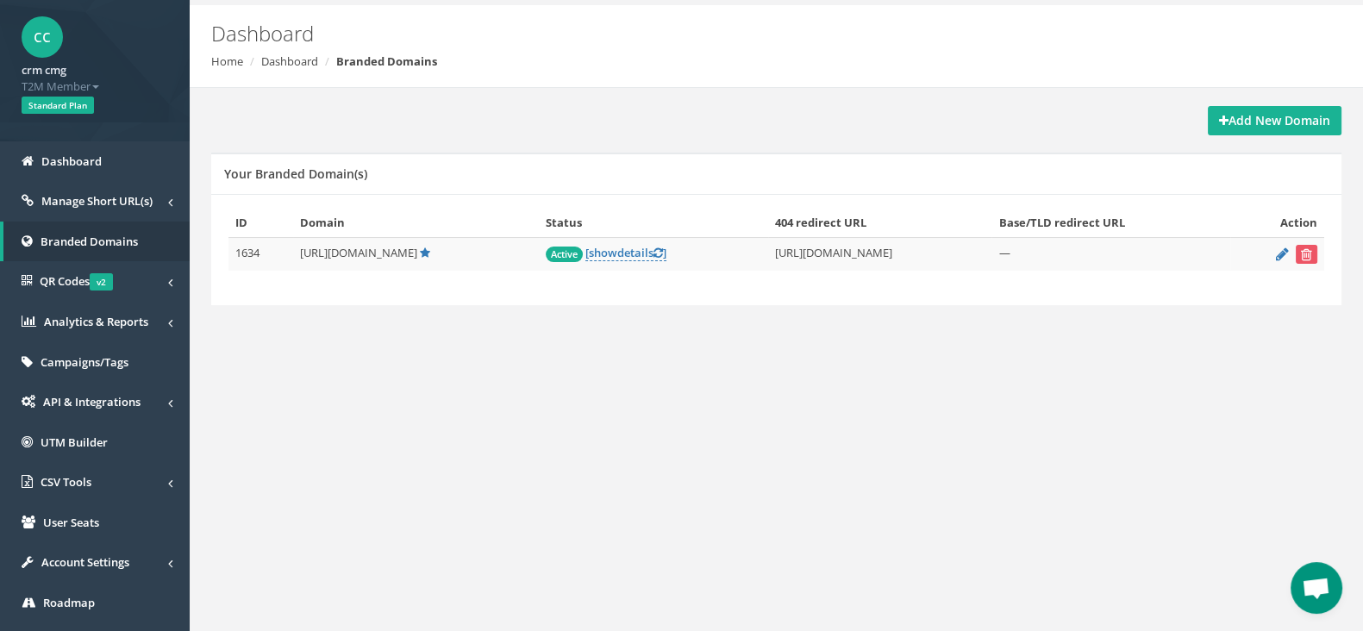
scroll to position [0, 0]
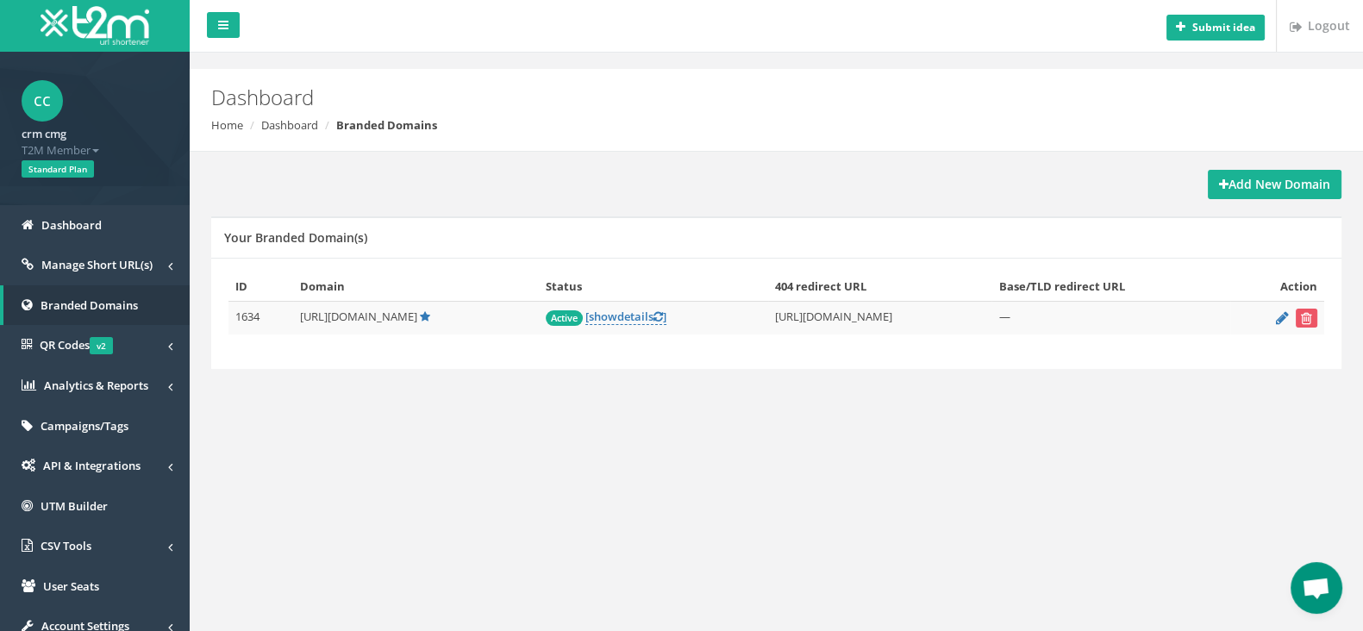
click at [1327, 600] on span "Open chat" at bounding box center [1316, 590] width 28 height 24
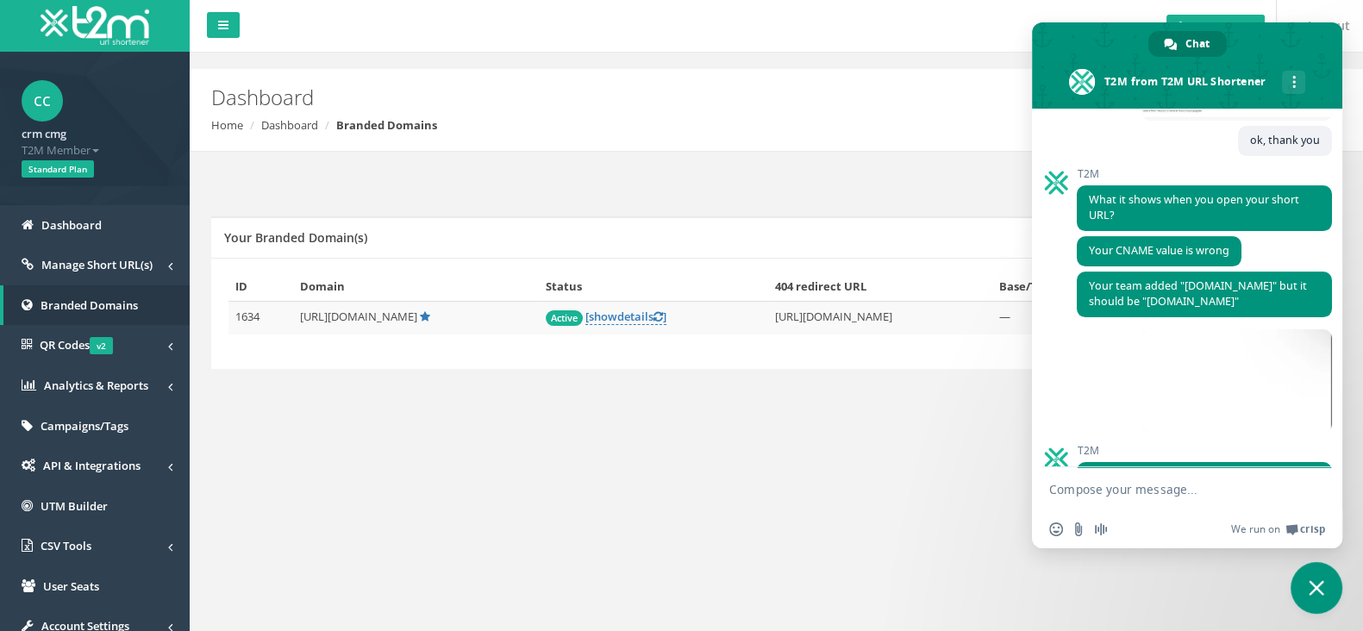
scroll to position [796, 0]
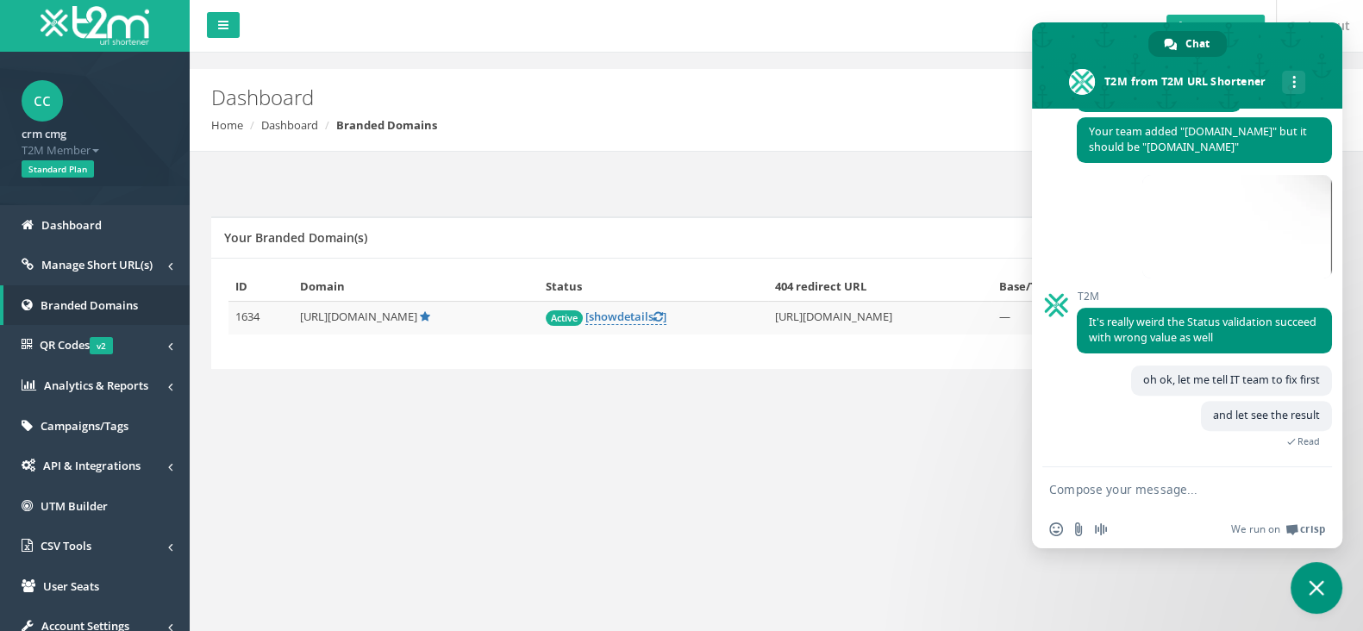
click at [834, 479] on div "Submit idea Logout Dashboard Home Dashboard Branded Domains Add New Domain Your…" at bounding box center [776, 381] width 1173 height 762
click at [1102, 27] on span at bounding box center [1187, 65] width 310 height 86
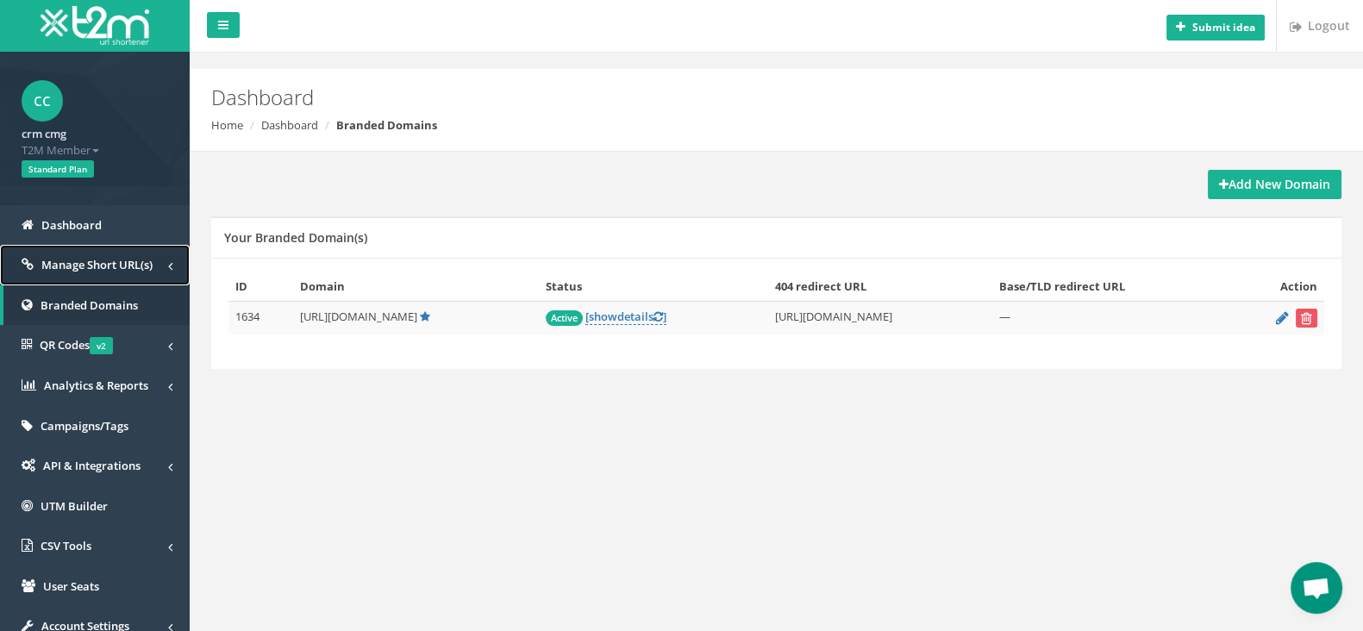
click at [108, 265] on span "Manage Short URL(s)" at bounding box center [96, 265] width 111 height 16
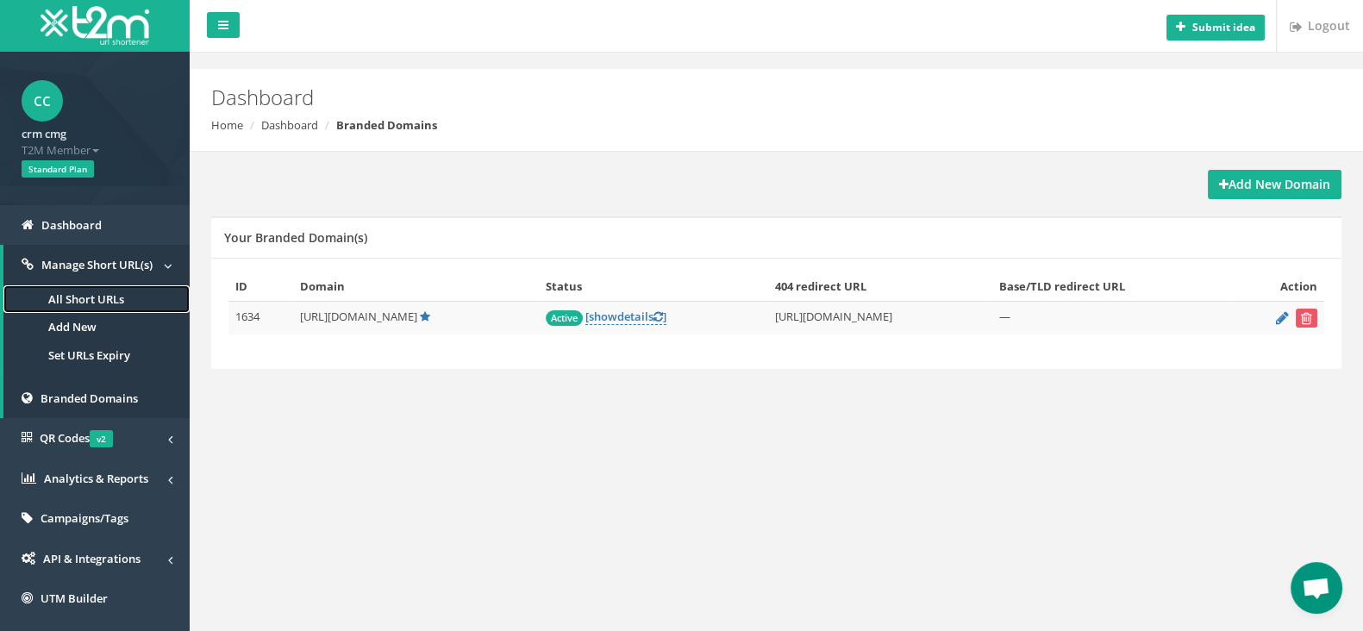
click at [103, 291] on link "All Short URLs" at bounding box center [96, 299] width 186 height 28
